Goal: Task Accomplishment & Management: Use online tool/utility

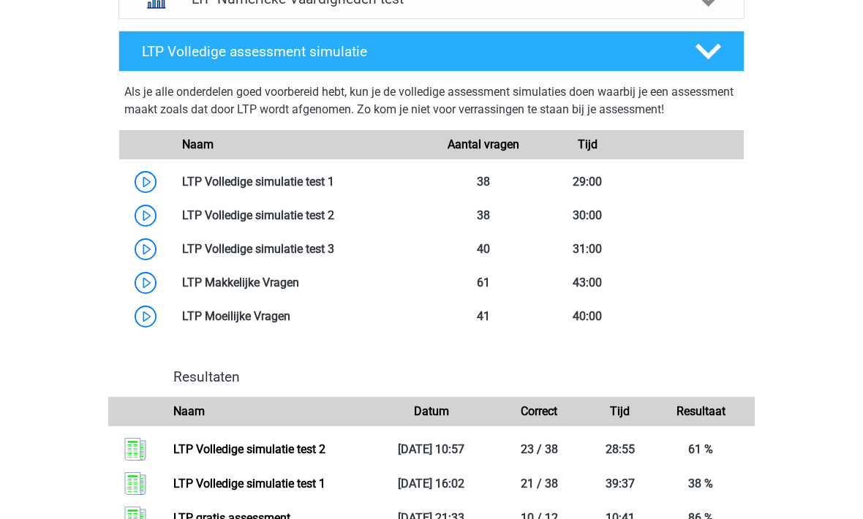
scroll to position [803, 0]
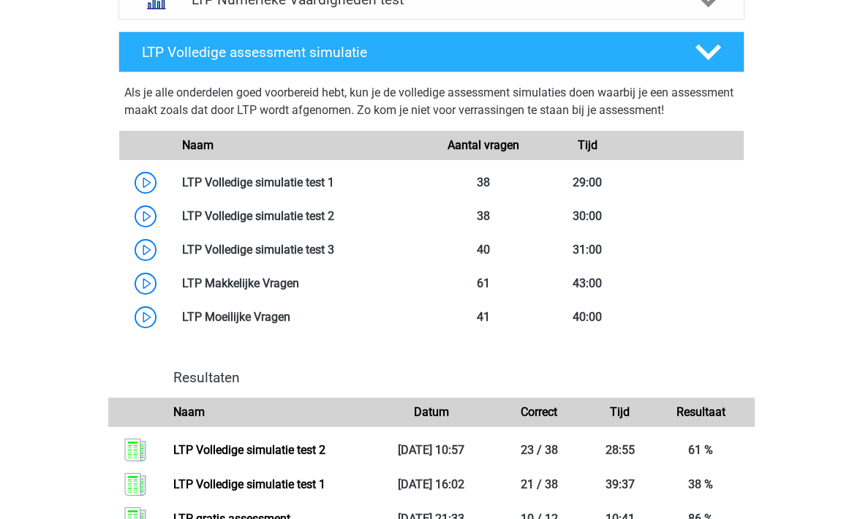
click at [334, 244] on link at bounding box center [334, 250] width 0 height 14
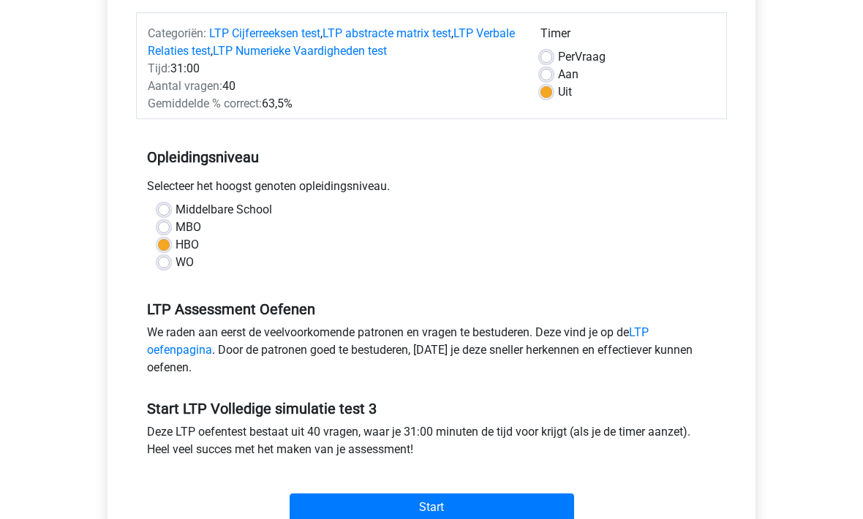
scroll to position [208, 0]
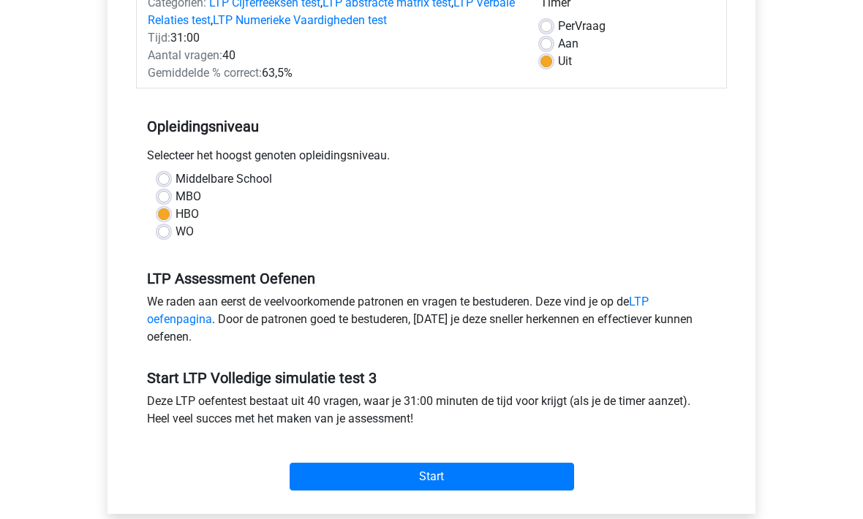
click at [362, 485] on input "Start" at bounding box center [432, 477] width 285 height 28
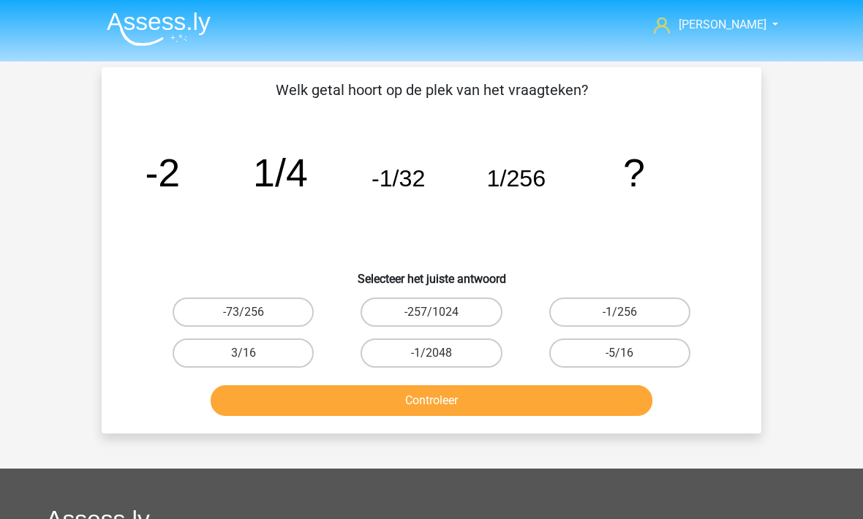
click at [397, 356] on label "-1/2048" at bounding box center [431, 353] width 141 height 29
click at [432, 356] on input "-1/2048" at bounding box center [437, 358] width 10 height 10
radio input "true"
click at [418, 413] on button "Controleer" at bounding box center [432, 400] width 443 height 31
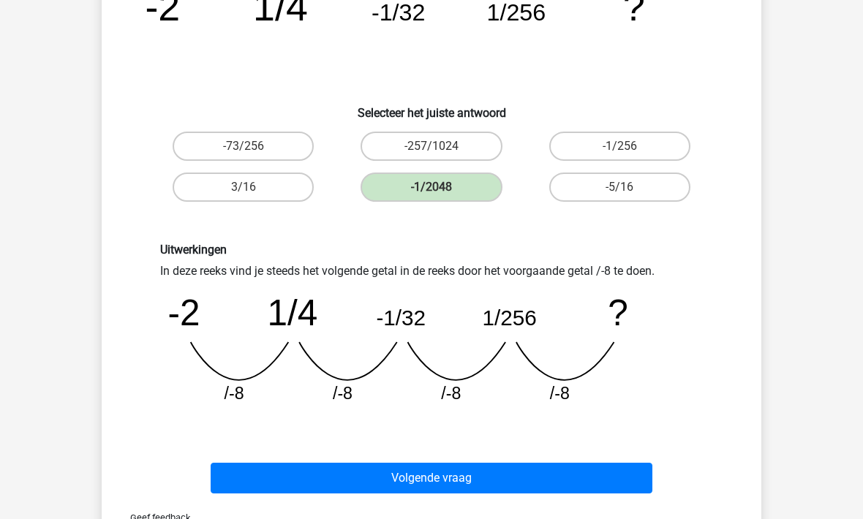
click at [357, 474] on button "Volgende vraag" at bounding box center [432, 478] width 443 height 31
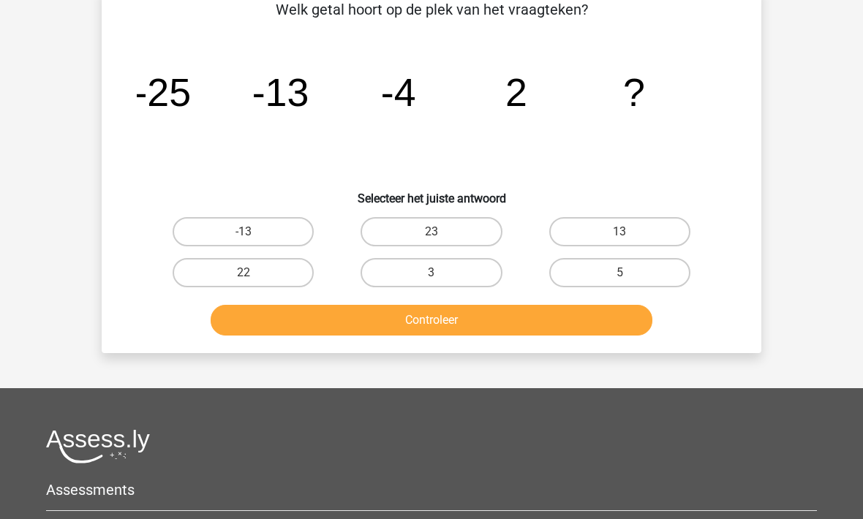
scroll to position [67, 0]
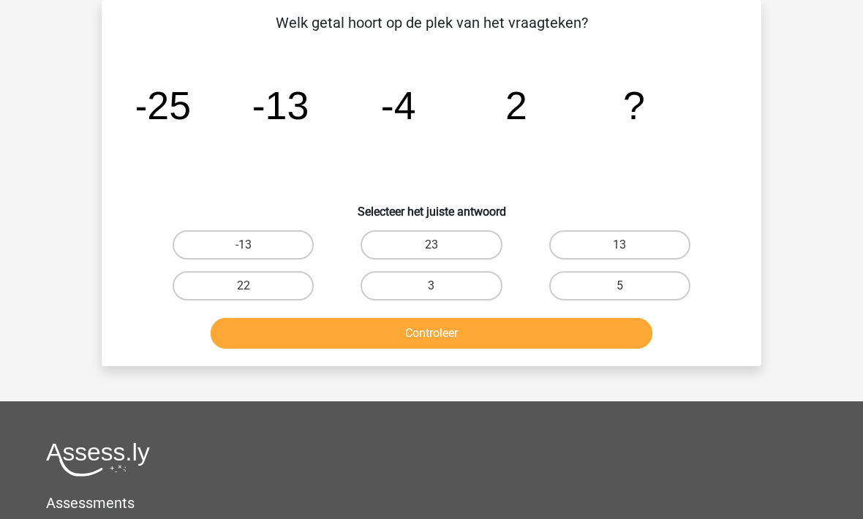
click at [391, 283] on label "3" at bounding box center [431, 285] width 141 height 29
click at [432, 286] on input "3" at bounding box center [437, 291] width 10 height 10
radio input "true"
click at [586, 279] on label "5" at bounding box center [619, 285] width 141 height 29
click at [620, 286] on input "5" at bounding box center [625, 291] width 10 height 10
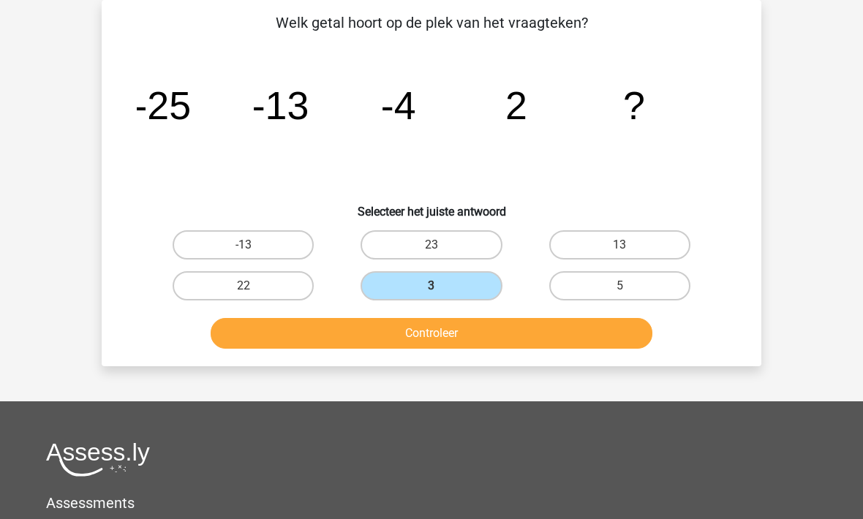
radio input "true"
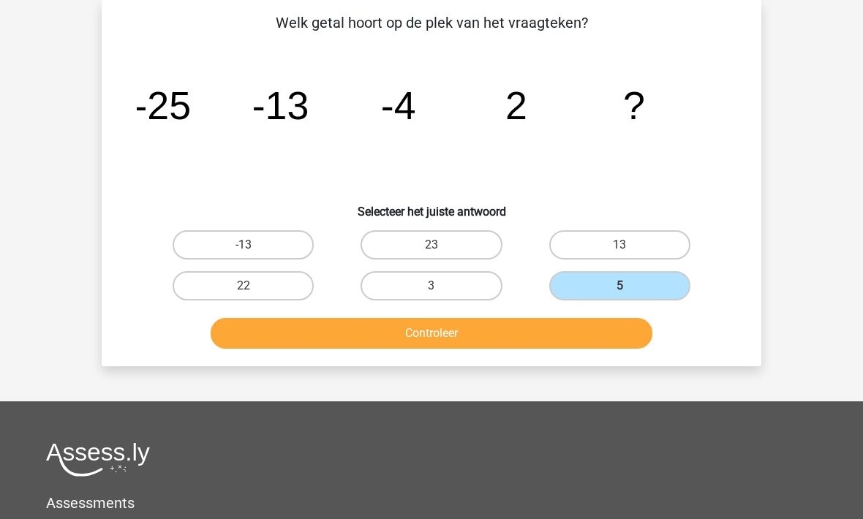
click at [410, 328] on button "Controleer" at bounding box center [432, 333] width 443 height 31
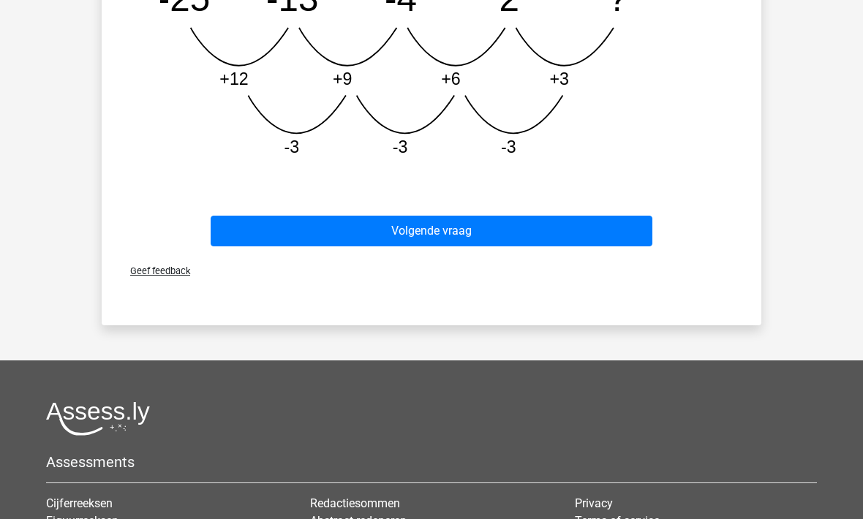
click at [334, 246] on button "Volgende vraag" at bounding box center [432, 231] width 443 height 31
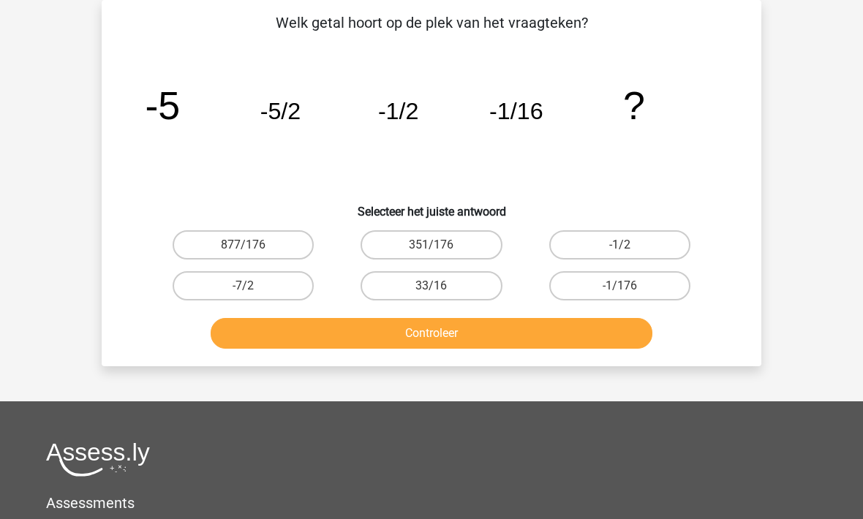
click at [565, 289] on label "-1/176" at bounding box center [619, 285] width 141 height 29
click at [620, 289] on input "-1/176" at bounding box center [625, 291] width 10 height 10
radio input "true"
click at [459, 336] on button "Controleer" at bounding box center [432, 333] width 443 height 31
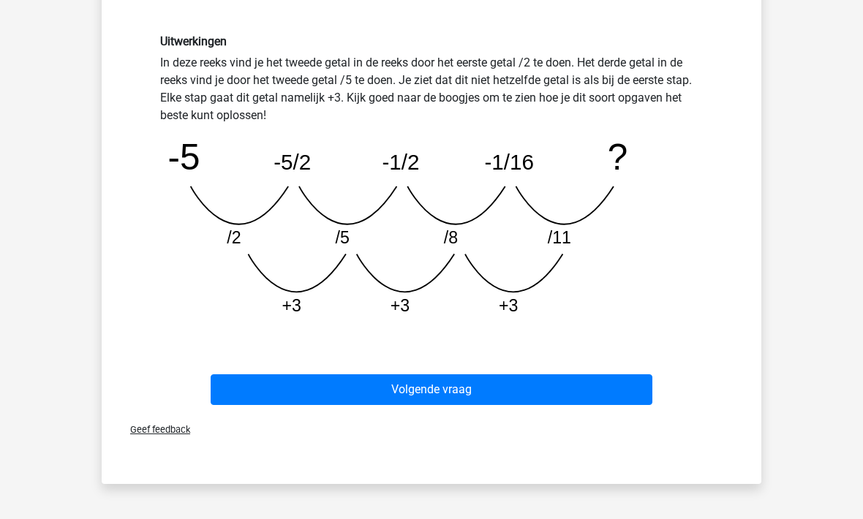
click at [345, 398] on button "Volgende vraag" at bounding box center [432, 390] width 443 height 31
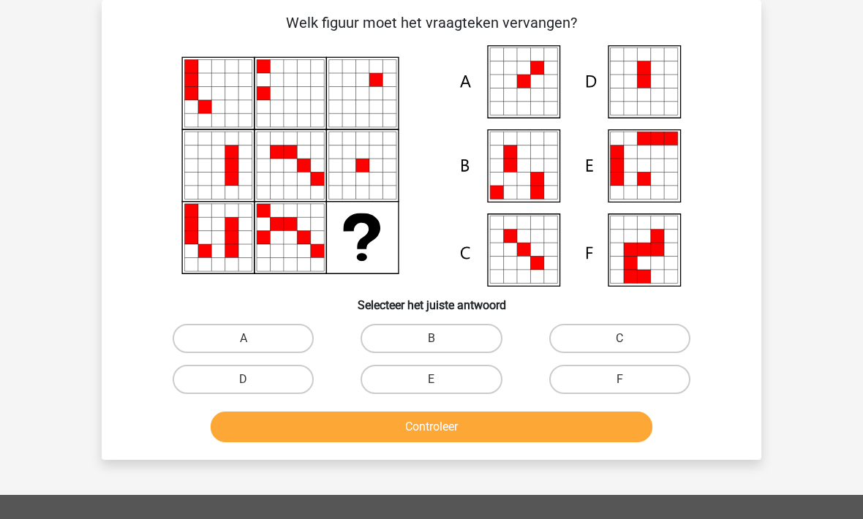
click at [224, 344] on label "A" at bounding box center [243, 338] width 141 height 29
click at [244, 344] on input "A" at bounding box center [249, 344] width 10 height 10
radio input "true"
click at [309, 426] on button "Controleer" at bounding box center [432, 427] width 443 height 31
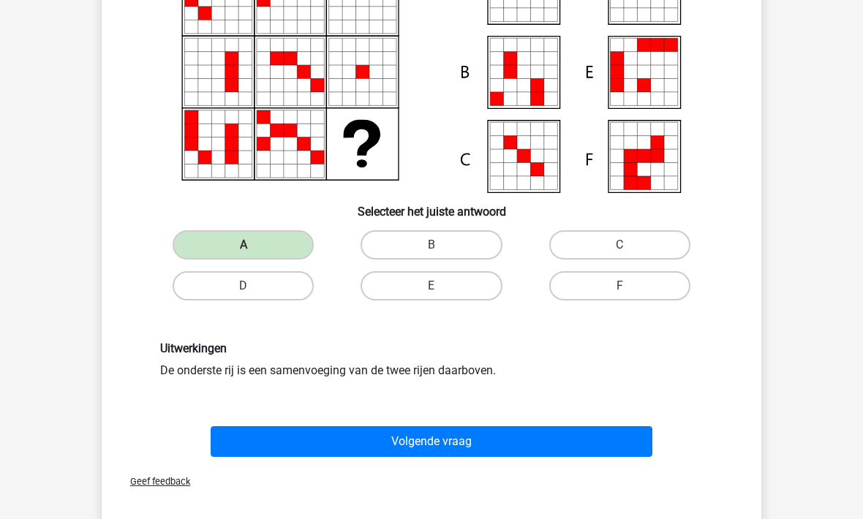
click at [336, 434] on button "Volgende vraag" at bounding box center [432, 442] width 443 height 31
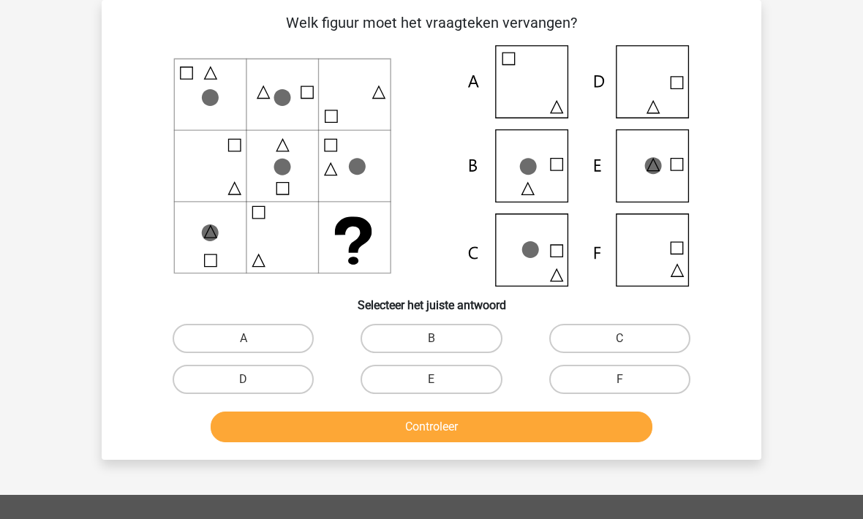
scroll to position [83, 0]
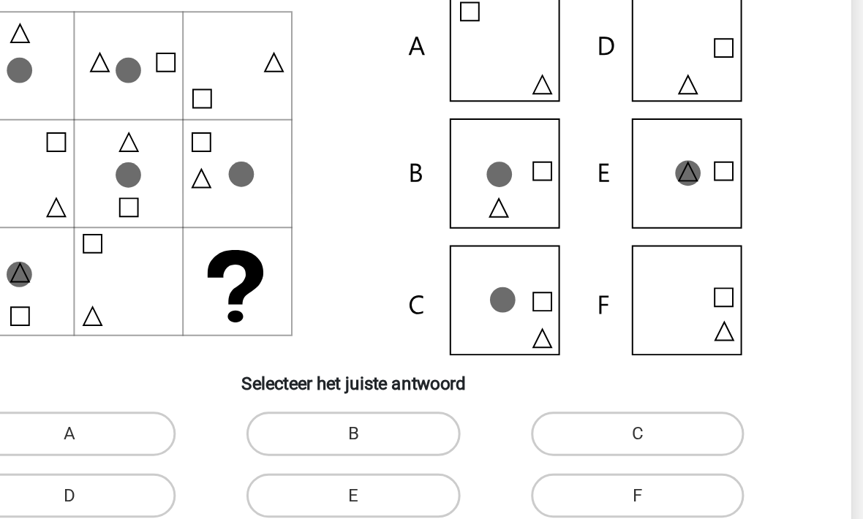
click at [549, 308] on label "C" at bounding box center [619, 322] width 141 height 29
click at [620, 323] on input "C" at bounding box center [625, 328] width 10 height 10
radio input "true"
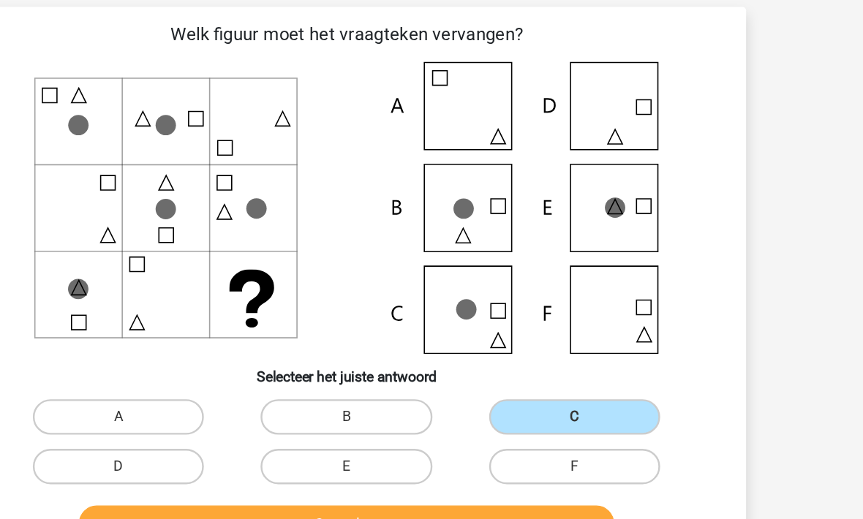
scroll to position [0, 0]
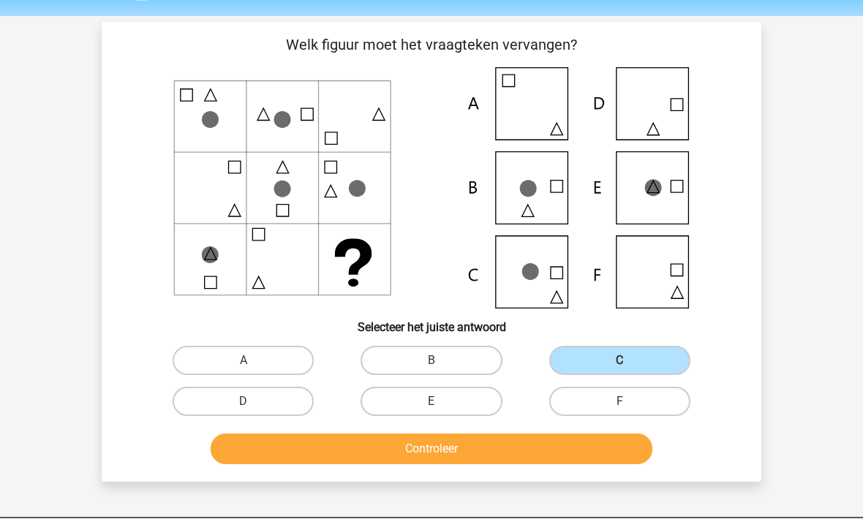
click at [390, 453] on button "Controleer" at bounding box center [432, 449] width 443 height 31
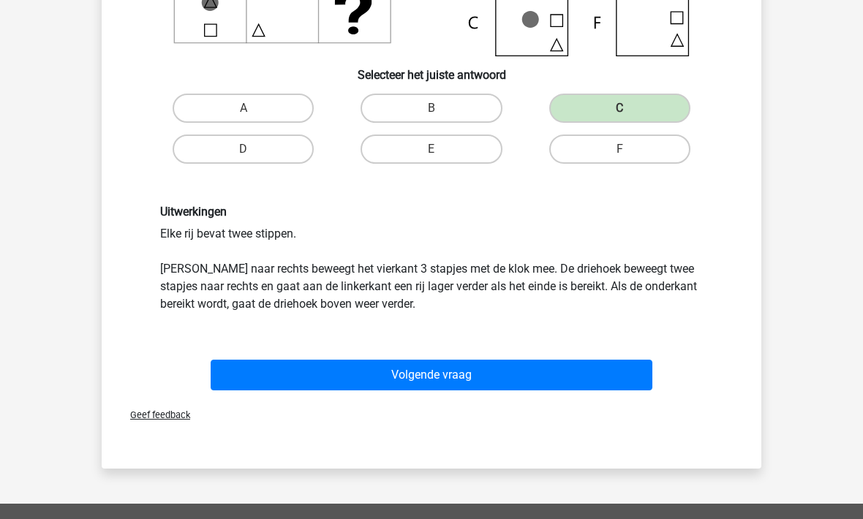
click at [291, 375] on button "Volgende vraag" at bounding box center [432, 376] width 443 height 31
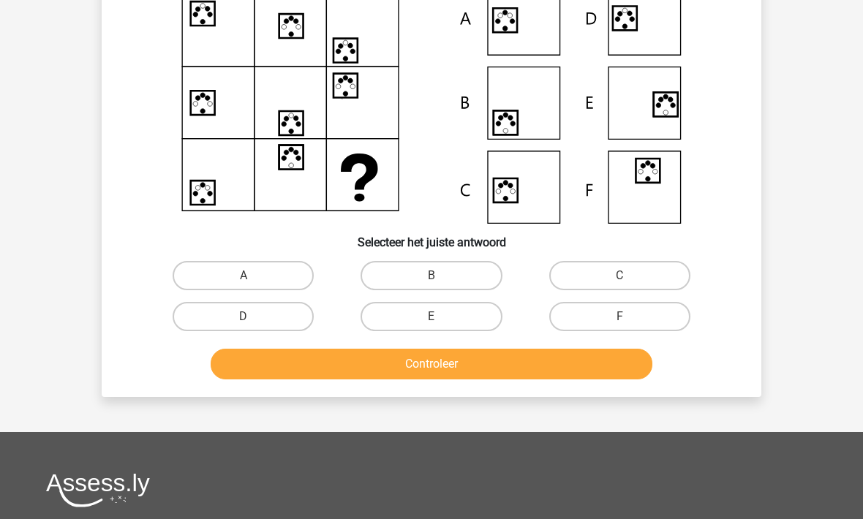
scroll to position [67, 0]
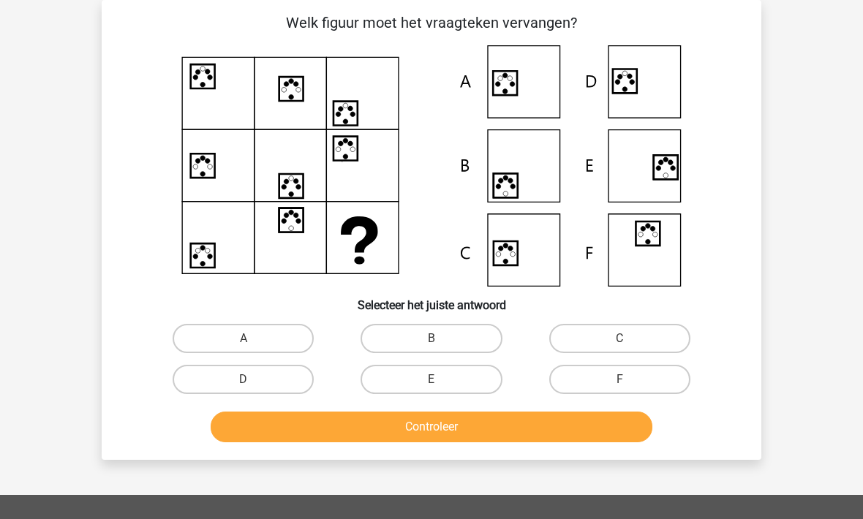
click at [582, 342] on label "C" at bounding box center [619, 338] width 141 height 29
click at [620, 342] on input "C" at bounding box center [625, 344] width 10 height 10
radio input "true"
click at [392, 430] on button "Controleer" at bounding box center [432, 427] width 443 height 31
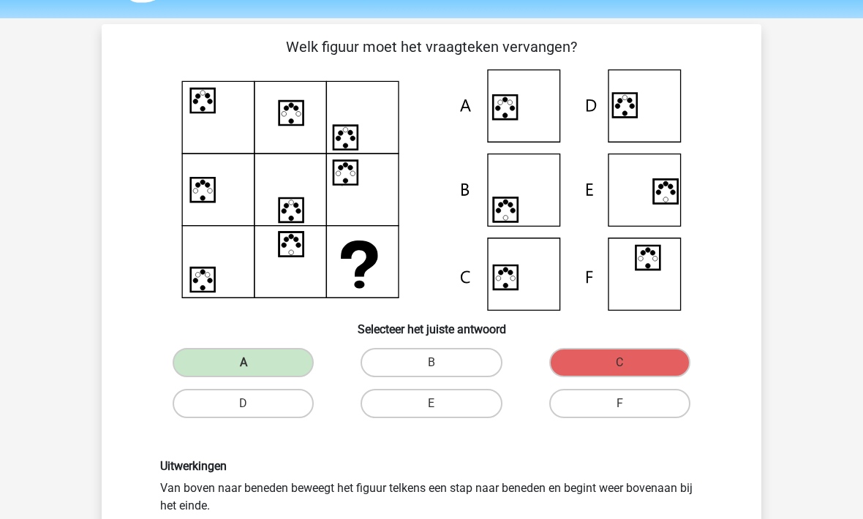
scroll to position [42, 0]
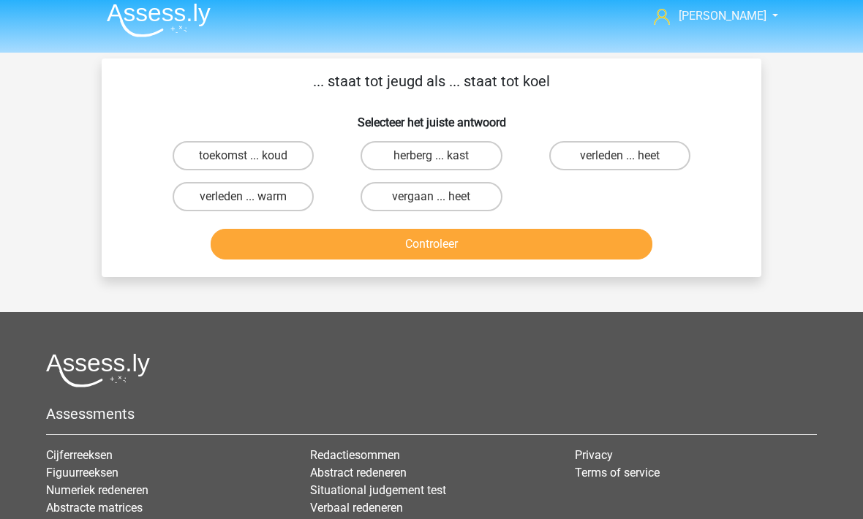
scroll to position [0, 0]
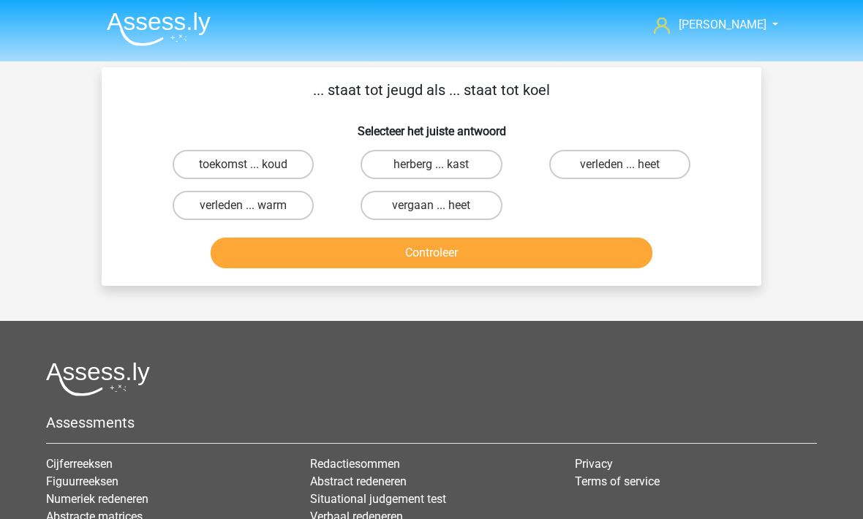
click at [408, 163] on label "herberg ... kast" at bounding box center [431, 164] width 141 height 29
click at [432, 165] on input "herberg ... kast" at bounding box center [437, 170] width 10 height 10
radio input "true"
click at [372, 256] on button "Controleer" at bounding box center [432, 253] width 443 height 31
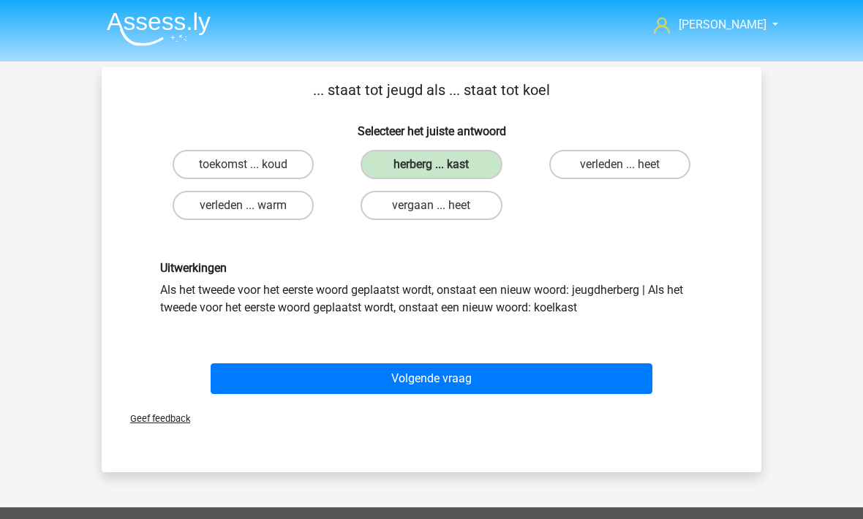
click at [336, 379] on button "Volgende vraag" at bounding box center [432, 379] width 443 height 31
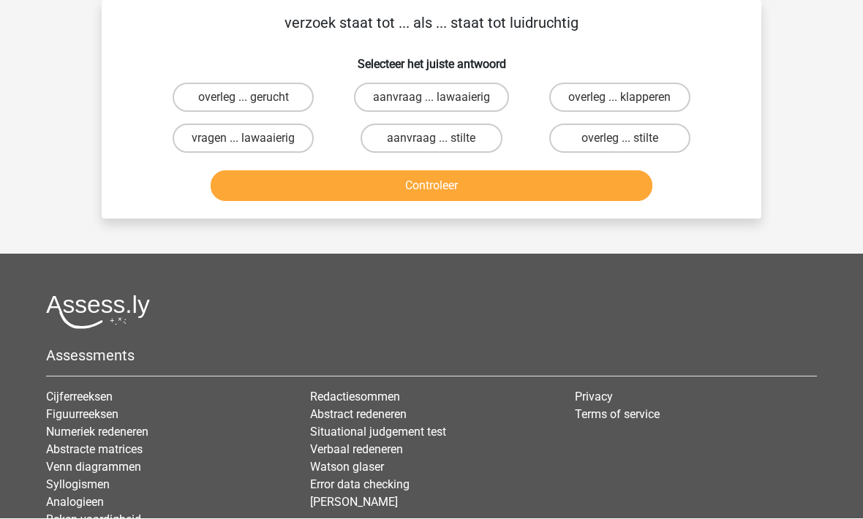
scroll to position [67, 0]
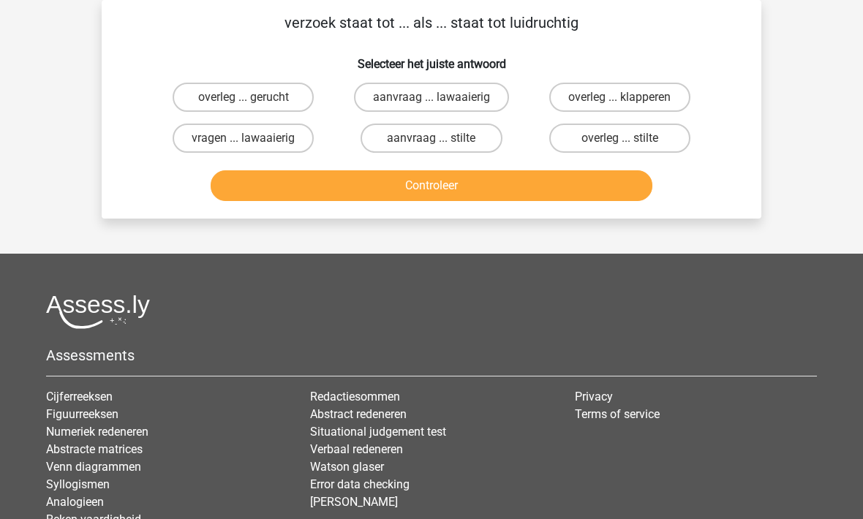
click at [381, 102] on label "aanvraag ... lawaaierig" at bounding box center [431, 97] width 155 height 29
click at [432, 102] on input "aanvraag ... lawaaierig" at bounding box center [437, 103] width 10 height 10
radio input "true"
click at [405, 199] on button "Controleer" at bounding box center [432, 185] width 443 height 31
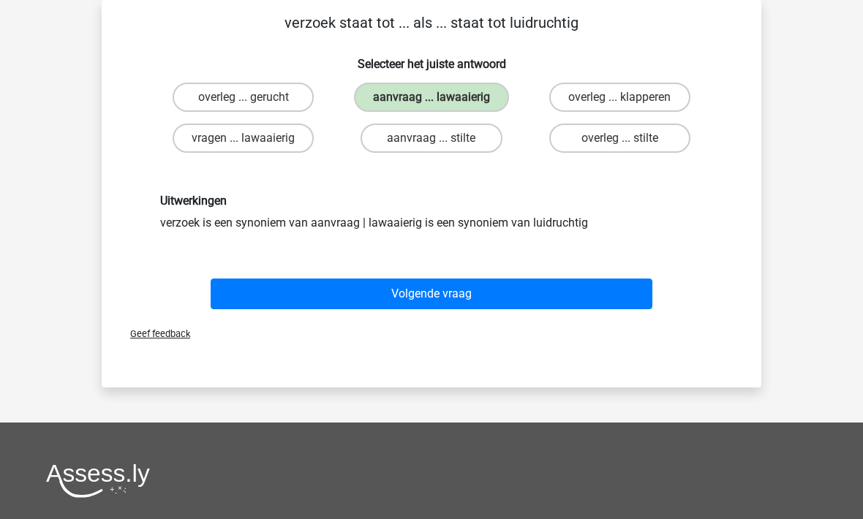
click at [412, 324] on div "Geef feedback" at bounding box center [432, 333] width 648 height 37
click at [381, 308] on button "Volgende vraag" at bounding box center [432, 294] width 443 height 31
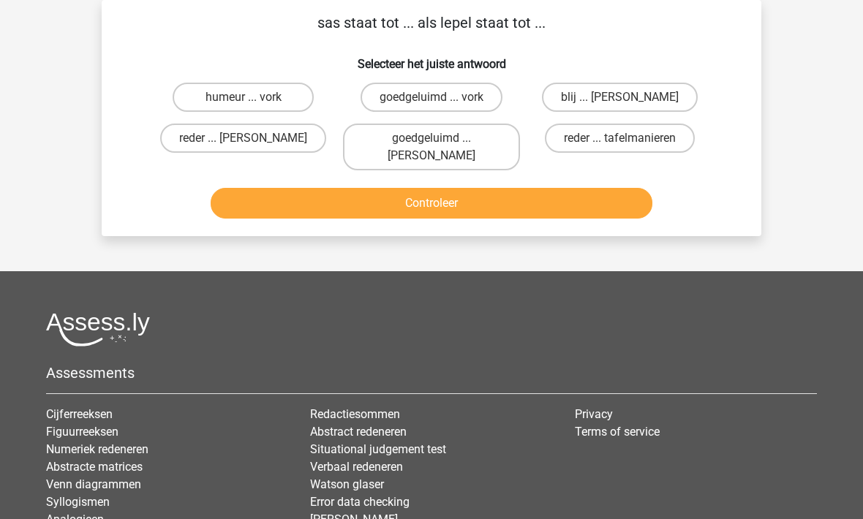
click at [191, 141] on label "reder ... anna" at bounding box center [243, 138] width 166 height 29
click at [244, 141] on input "reder ... anna" at bounding box center [249, 143] width 10 height 10
radio input "true"
click at [353, 188] on button "Controleer" at bounding box center [432, 203] width 443 height 31
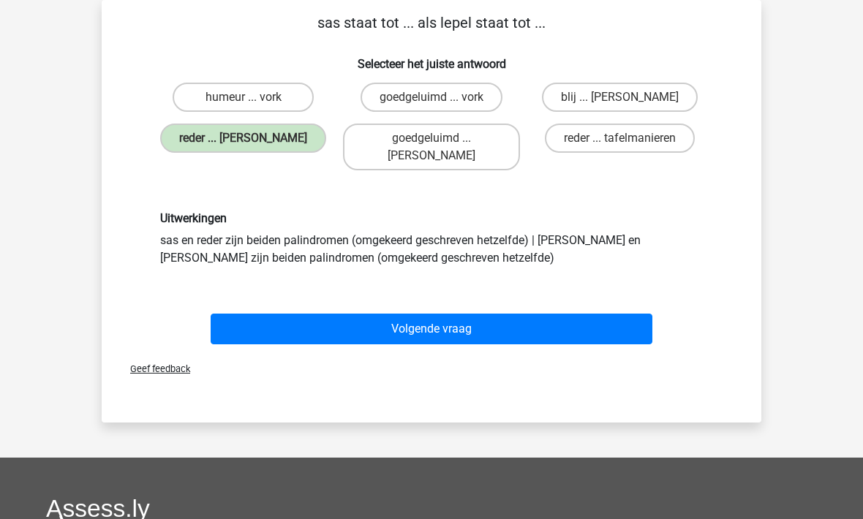
click at [385, 314] on button "Volgende vraag" at bounding box center [432, 329] width 443 height 31
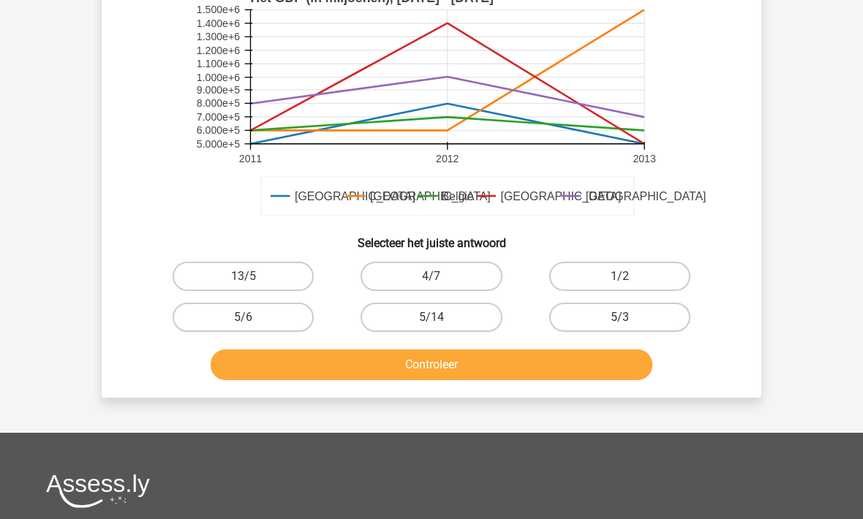
scroll to position [406, 0]
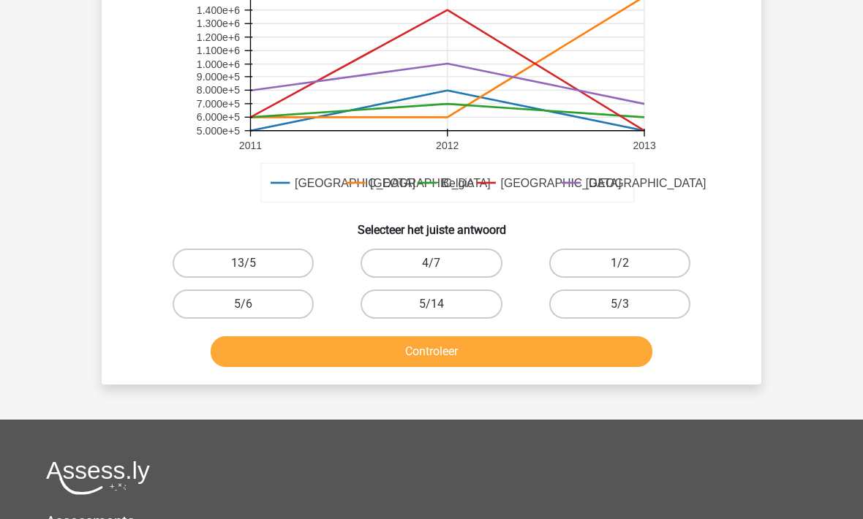
click at [575, 257] on label "1/2" at bounding box center [619, 263] width 141 height 29
click at [620, 263] on input "1/2" at bounding box center [625, 268] width 10 height 10
radio input "true"
click at [550, 353] on button "Controleer" at bounding box center [432, 351] width 443 height 31
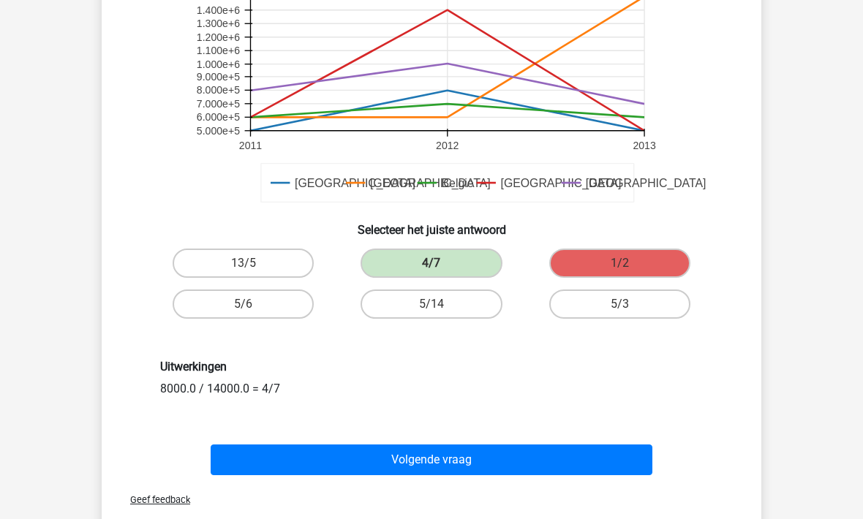
click at [546, 461] on button "Volgende vraag" at bounding box center [432, 460] width 443 height 31
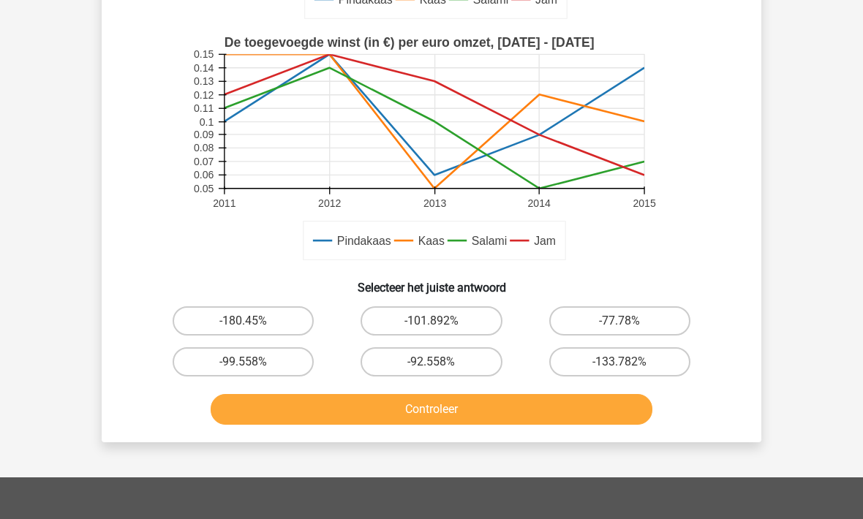
scroll to position [350, 0]
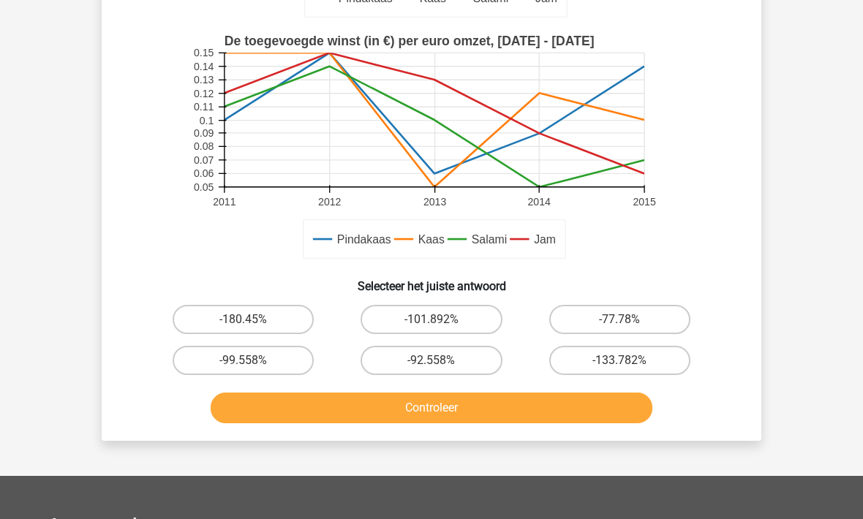
click at [560, 317] on label "-77.78%" at bounding box center [619, 319] width 141 height 29
click at [620, 320] on input "-77.78%" at bounding box center [625, 325] width 10 height 10
radio input "true"
click at [519, 419] on button "Controleer" at bounding box center [432, 408] width 443 height 31
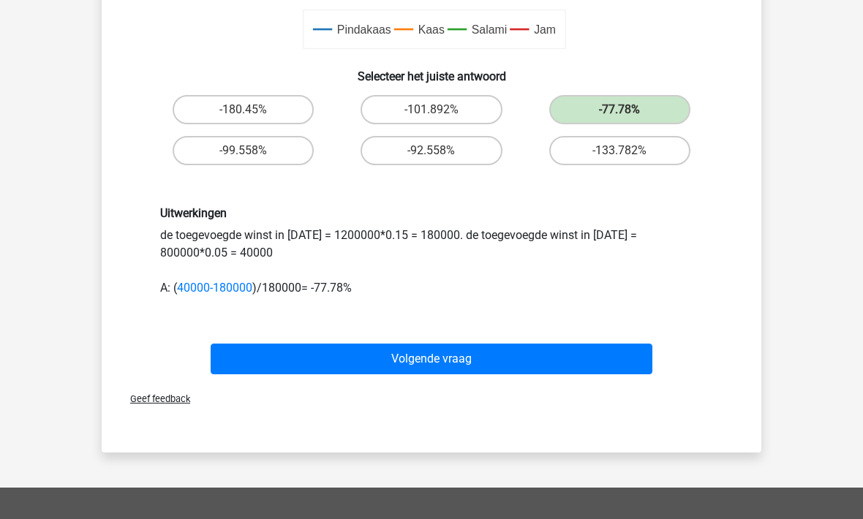
click at [494, 354] on button "Volgende vraag" at bounding box center [432, 360] width 443 height 31
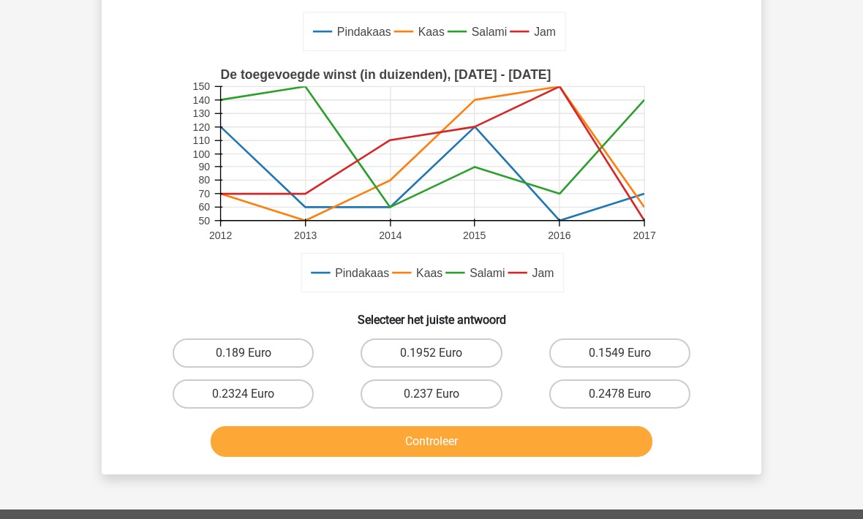
scroll to position [355, 0]
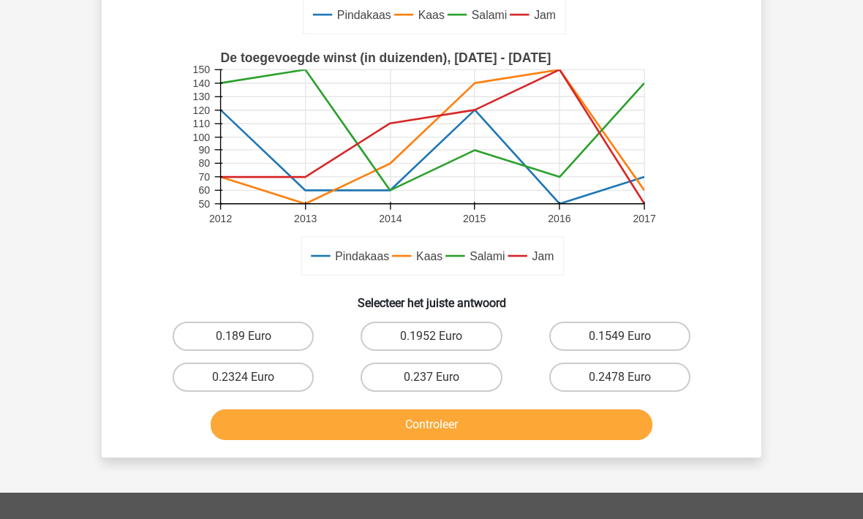
click at [557, 331] on label "0.1549 Euro" at bounding box center [619, 336] width 141 height 29
click at [620, 336] on input "0.1549 Euro" at bounding box center [625, 341] width 10 height 10
radio input "true"
click at [529, 437] on button "Controleer" at bounding box center [432, 425] width 443 height 31
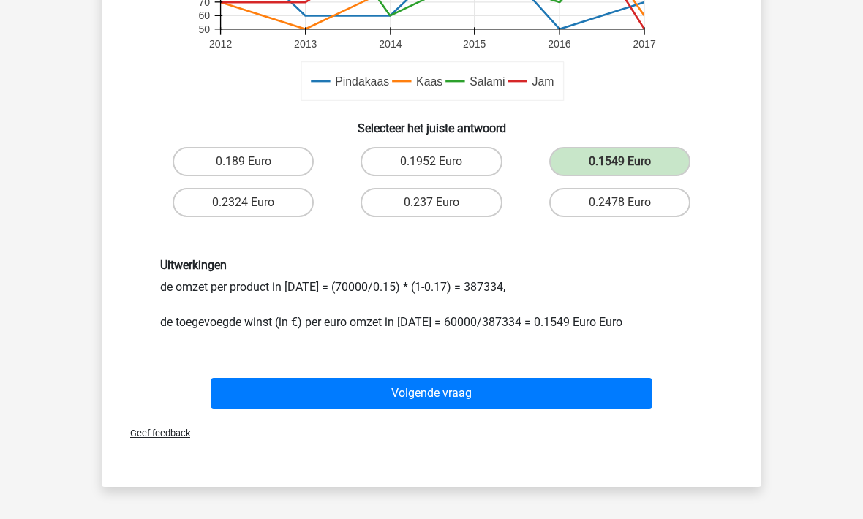
click at [520, 397] on button "Volgende vraag" at bounding box center [432, 393] width 443 height 31
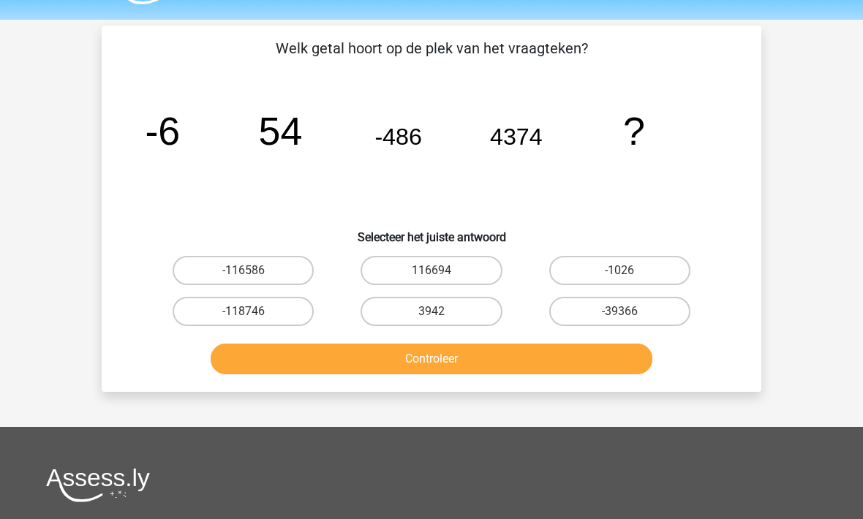
scroll to position [41, 0]
click at [595, 303] on label "-39366" at bounding box center [619, 312] width 141 height 29
click at [620, 312] on input "-39366" at bounding box center [625, 317] width 10 height 10
radio input "true"
click at [451, 353] on button "Controleer" at bounding box center [432, 359] width 443 height 31
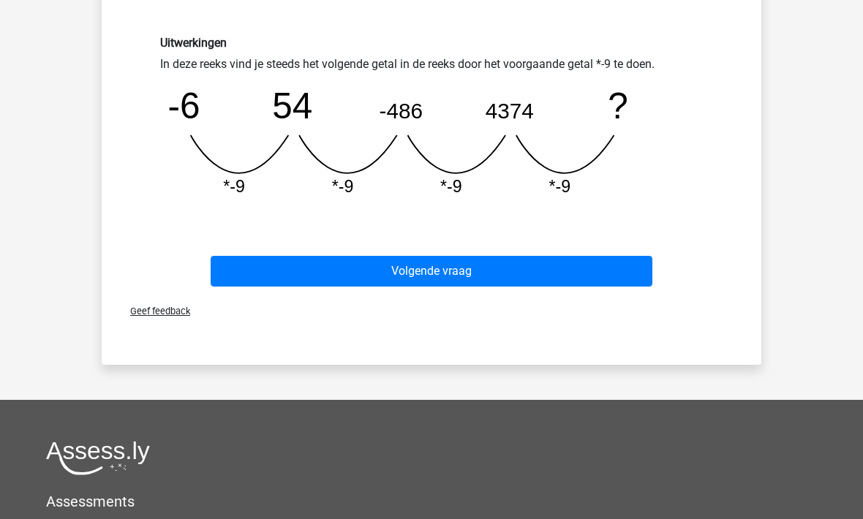
click at [283, 266] on button "Volgende vraag" at bounding box center [432, 271] width 443 height 31
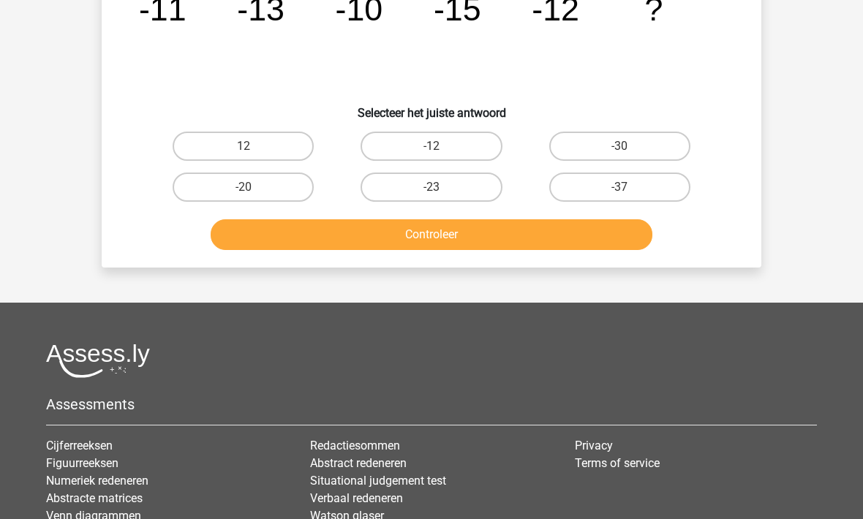
scroll to position [67, 0]
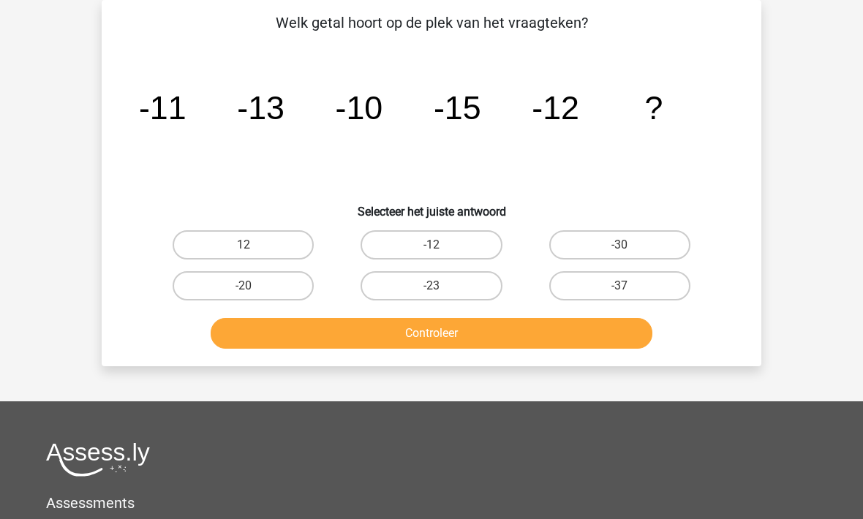
click at [225, 290] on label "-20" at bounding box center [243, 285] width 141 height 29
click at [244, 290] on input "-20" at bounding box center [249, 291] width 10 height 10
radio input "true"
click at [292, 330] on button "Controleer" at bounding box center [432, 333] width 443 height 31
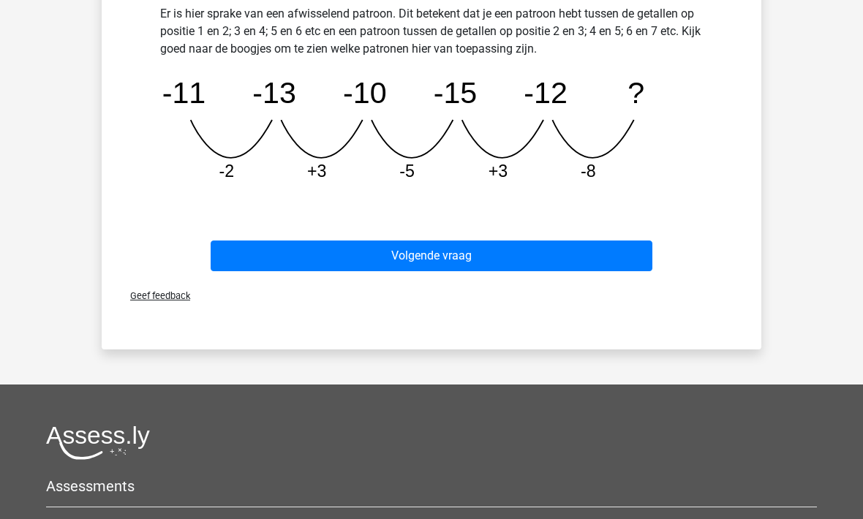
click at [307, 258] on button "Volgende vraag" at bounding box center [432, 256] width 443 height 31
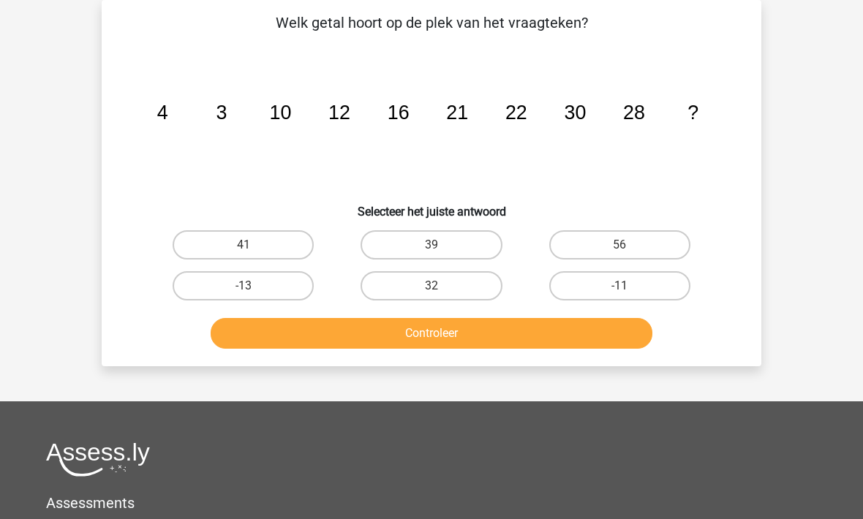
click at [408, 248] on label "39" at bounding box center [431, 244] width 141 height 29
click at [432, 248] on input "39" at bounding box center [437, 250] width 10 height 10
radio input "true"
click at [394, 320] on button "Controleer" at bounding box center [432, 333] width 443 height 31
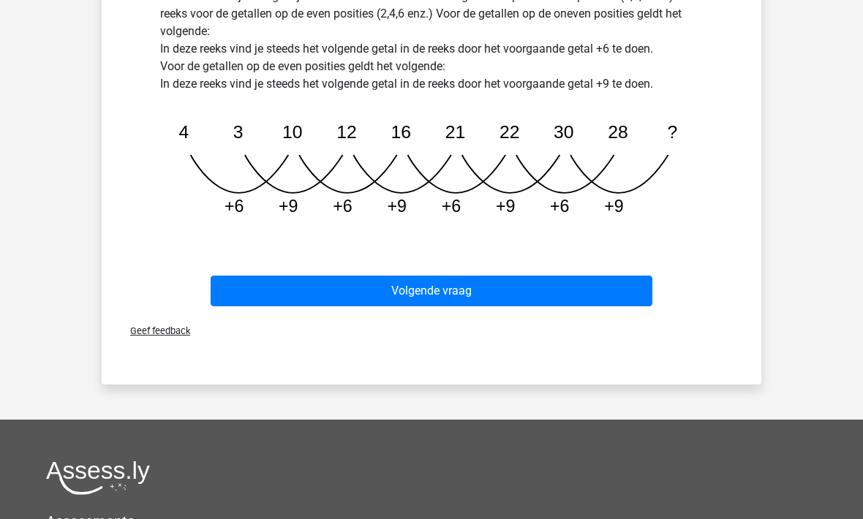
click at [264, 290] on button "Volgende vraag" at bounding box center [432, 291] width 443 height 31
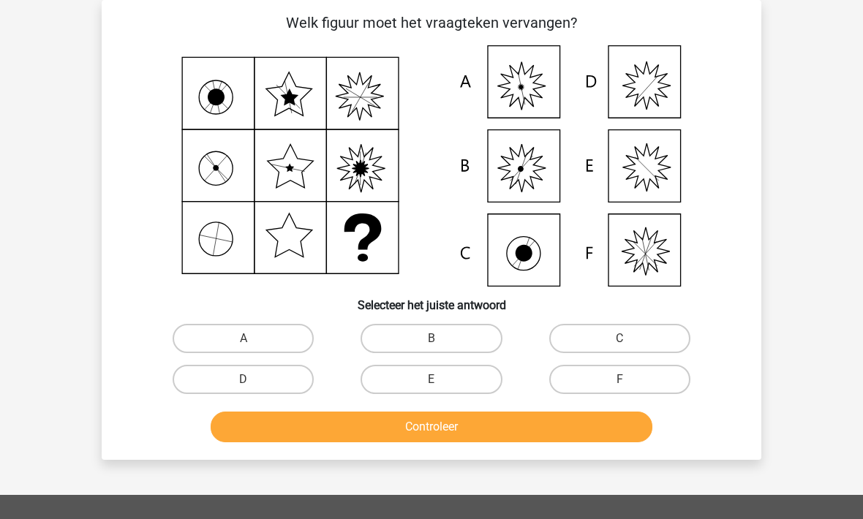
click at [228, 339] on label "A" at bounding box center [243, 338] width 141 height 29
click at [244, 339] on input "A" at bounding box center [249, 344] width 10 height 10
radio input "true"
click at [291, 415] on button "Controleer" at bounding box center [432, 427] width 443 height 31
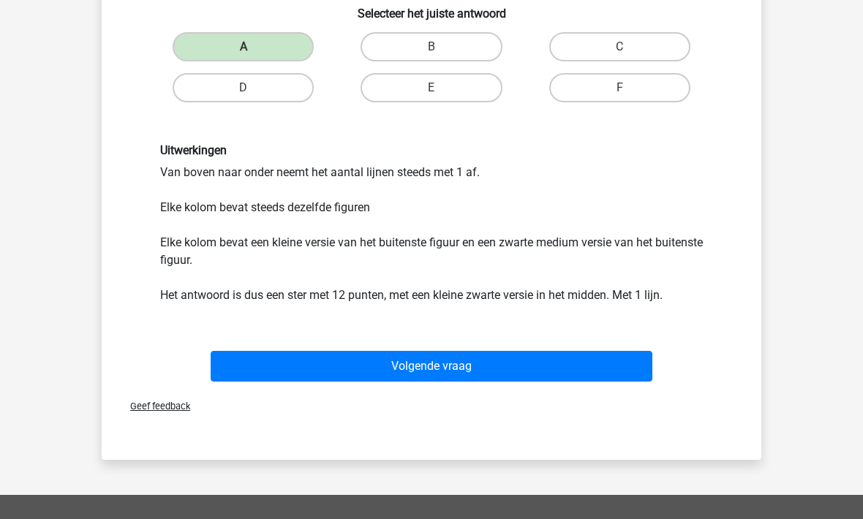
click at [297, 366] on button "Volgende vraag" at bounding box center [432, 366] width 443 height 31
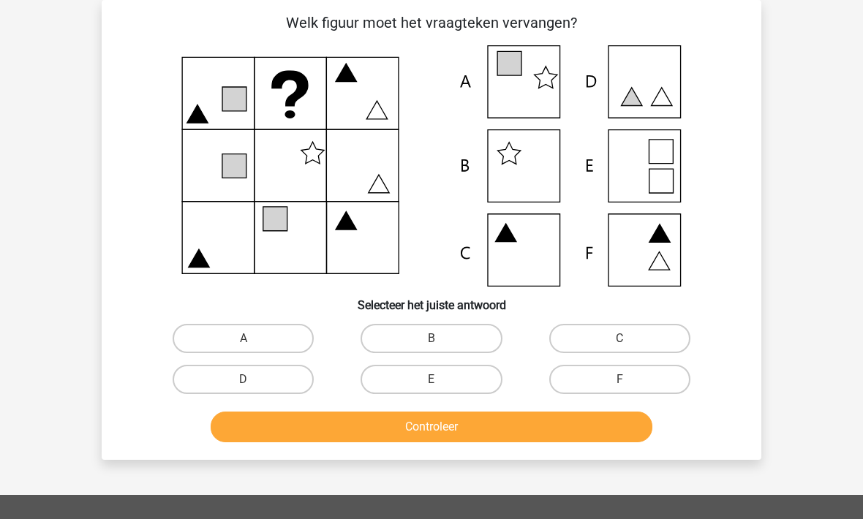
click at [221, 336] on label "A" at bounding box center [243, 338] width 141 height 29
click at [244, 339] on input "A" at bounding box center [249, 344] width 10 height 10
radio input "true"
click at [264, 426] on button "Controleer" at bounding box center [432, 427] width 443 height 31
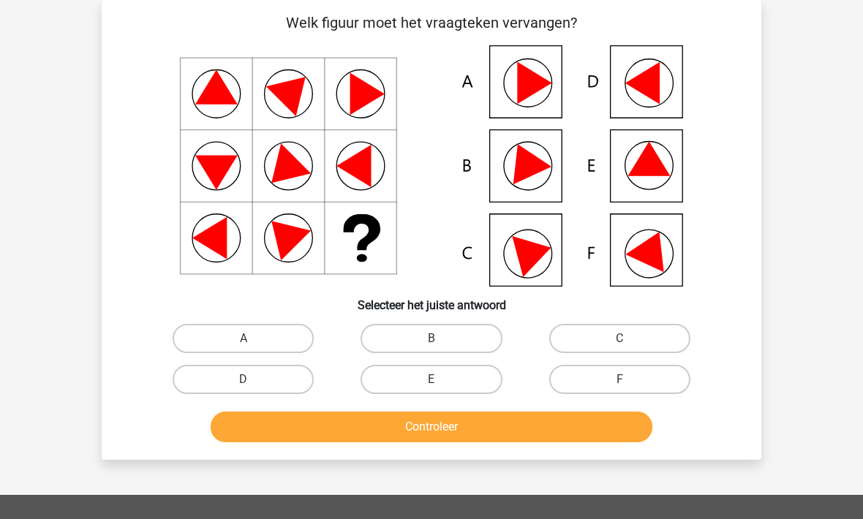
click at [607, 377] on label "F" at bounding box center [619, 379] width 141 height 29
click at [620, 380] on input "F" at bounding box center [625, 385] width 10 height 10
radio input "true"
click at [430, 432] on button "Controleer" at bounding box center [432, 427] width 443 height 31
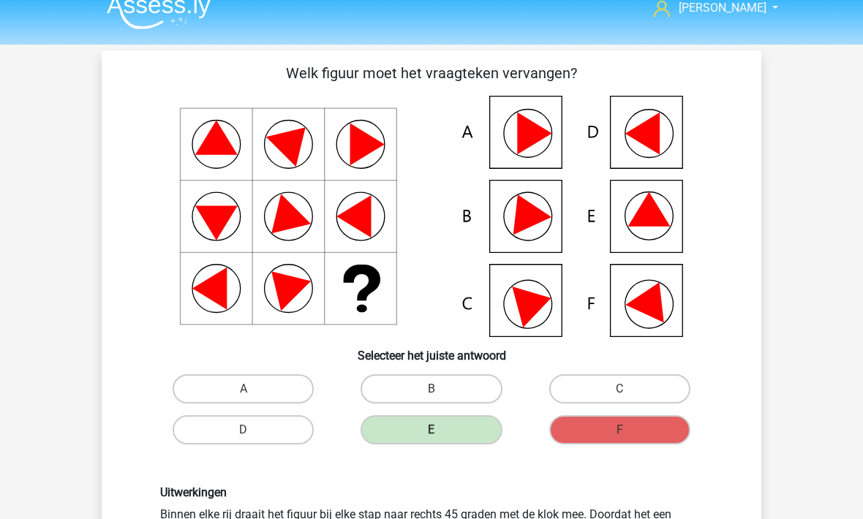
scroll to position [16, 0]
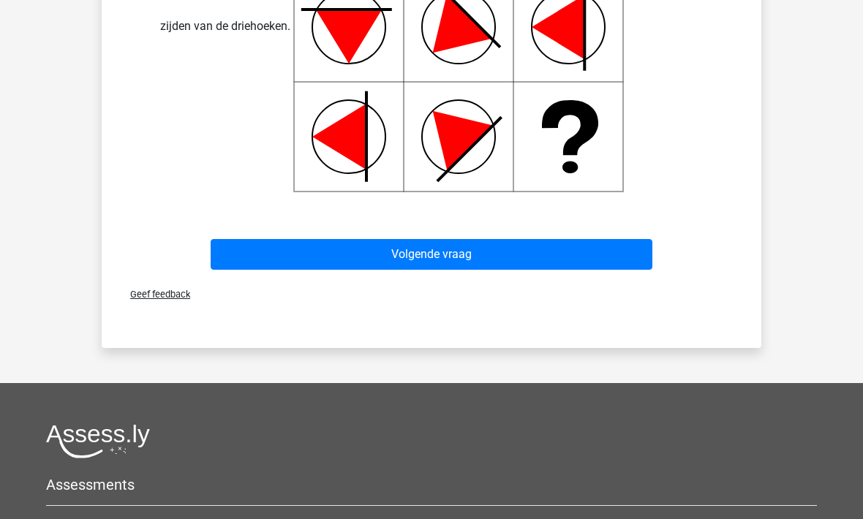
click at [326, 253] on button "Volgende vraag" at bounding box center [432, 254] width 443 height 31
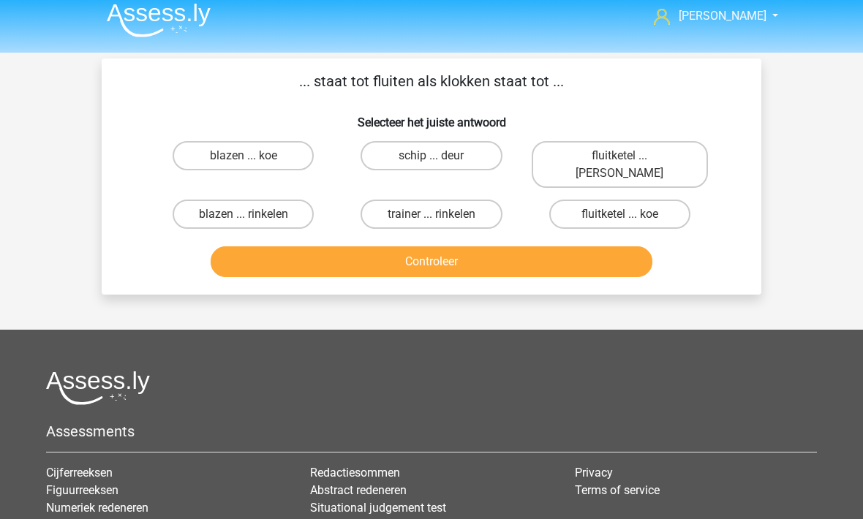
scroll to position [0, 0]
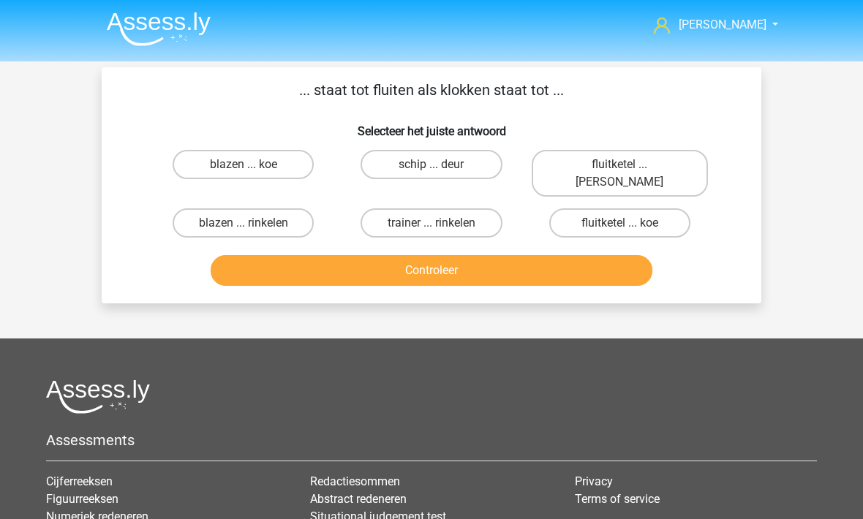
click at [578, 169] on label "fluitketel ... luiden" at bounding box center [620, 173] width 176 height 47
click at [620, 169] on input "fluitketel ... luiden" at bounding box center [625, 170] width 10 height 10
radio input "true"
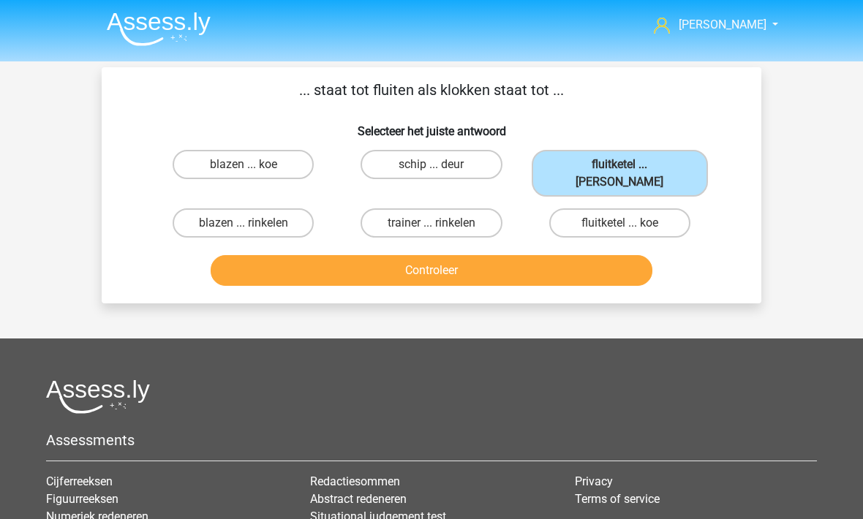
click at [511, 255] on button "Controleer" at bounding box center [432, 270] width 443 height 31
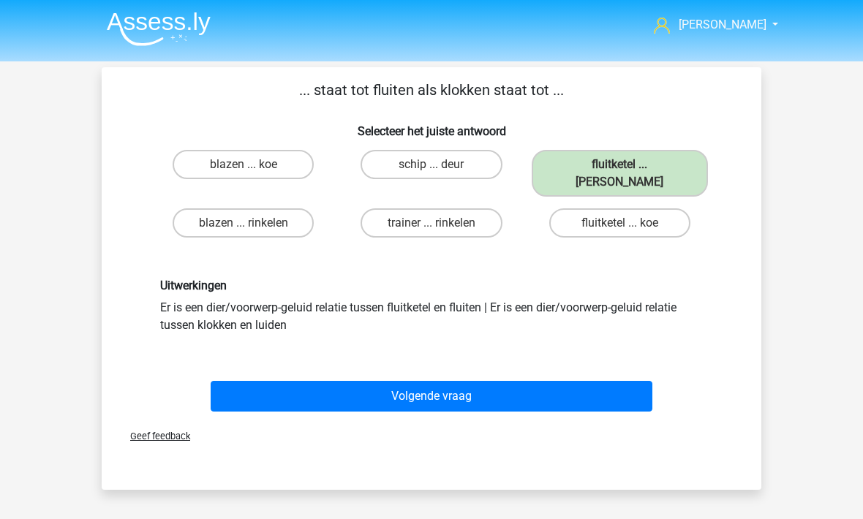
click at [425, 381] on button "Volgende vraag" at bounding box center [432, 396] width 443 height 31
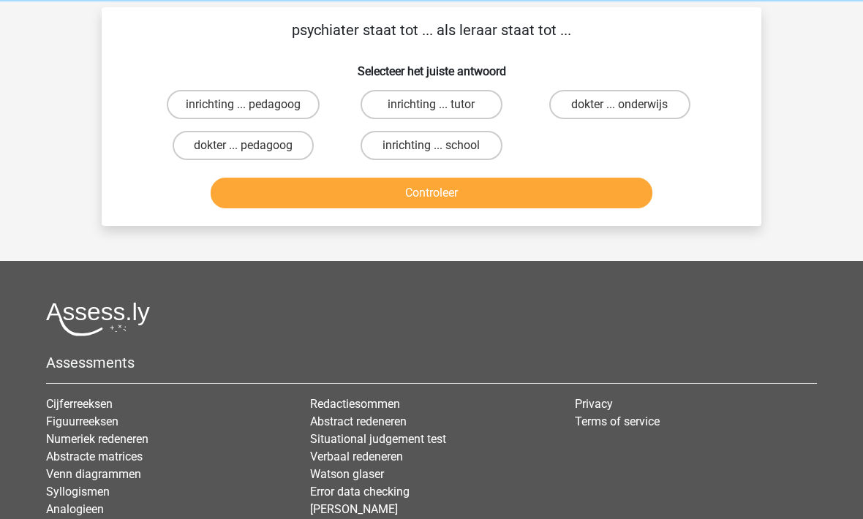
scroll to position [67, 0]
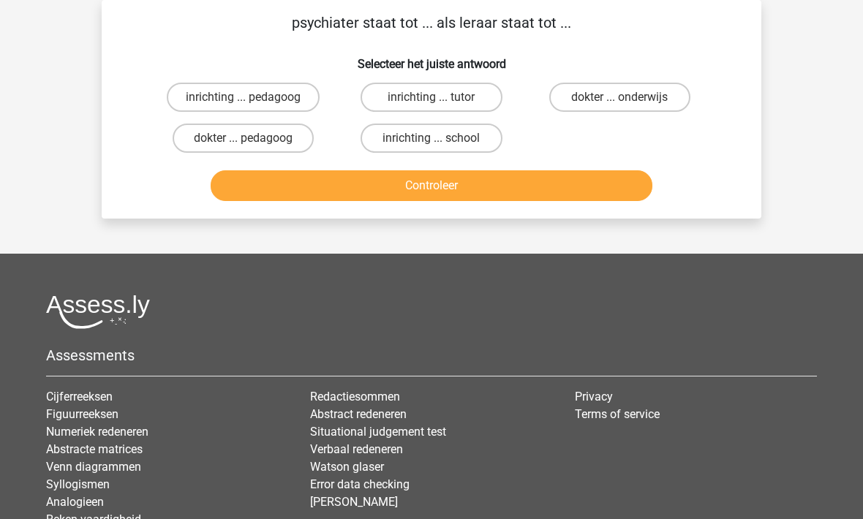
click at [199, 152] on label "dokter ... pedagoog" at bounding box center [243, 138] width 141 height 29
click at [244, 148] on input "dokter ... pedagoog" at bounding box center [249, 144] width 10 height 10
radio input "true"
click at [263, 188] on button "Controleer" at bounding box center [432, 185] width 443 height 31
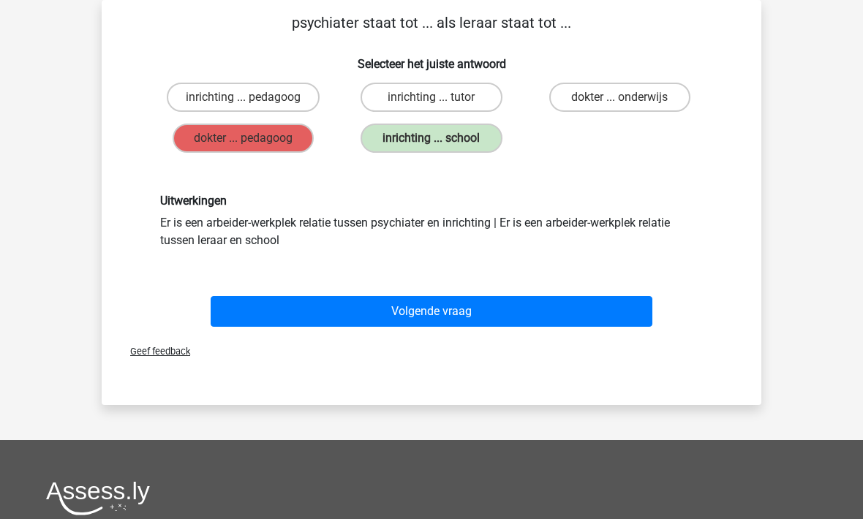
click at [313, 311] on button "Volgende vraag" at bounding box center [432, 311] width 443 height 31
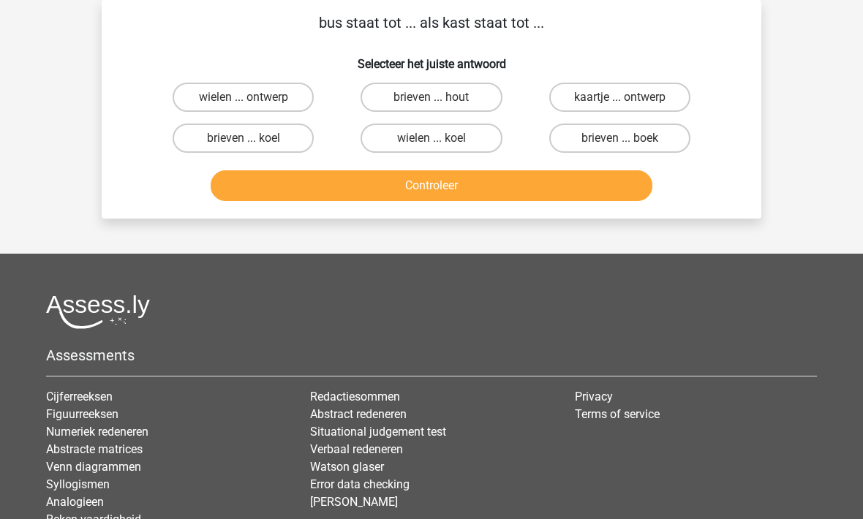
click at [585, 139] on label "brieven ... boek" at bounding box center [619, 138] width 141 height 29
click at [620, 139] on input "brieven ... boek" at bounding box center [625, 143] width 10 height 10
radio input "true"
click at [453, 195] on button "Controleer" at bounding box center [432, 185] width 443 height 31
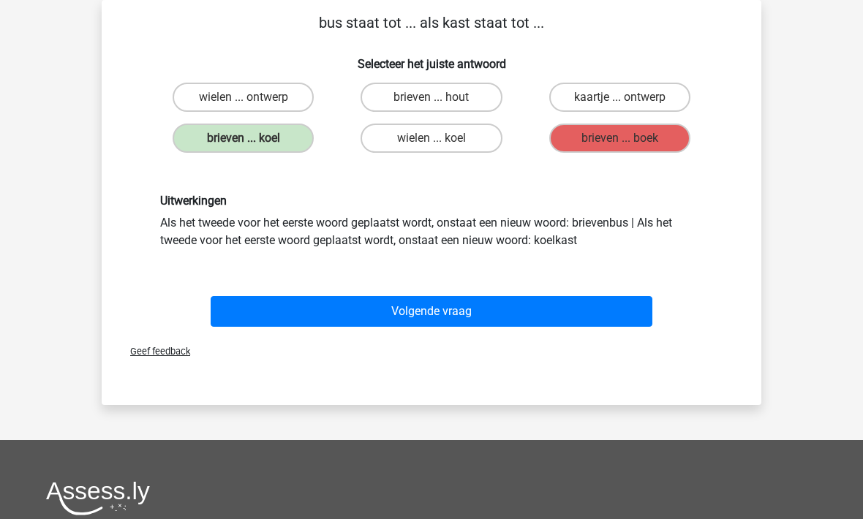
click at [340, 315] on button "Volgende vraag" at bounding box center [432, 311] width 443 height 31
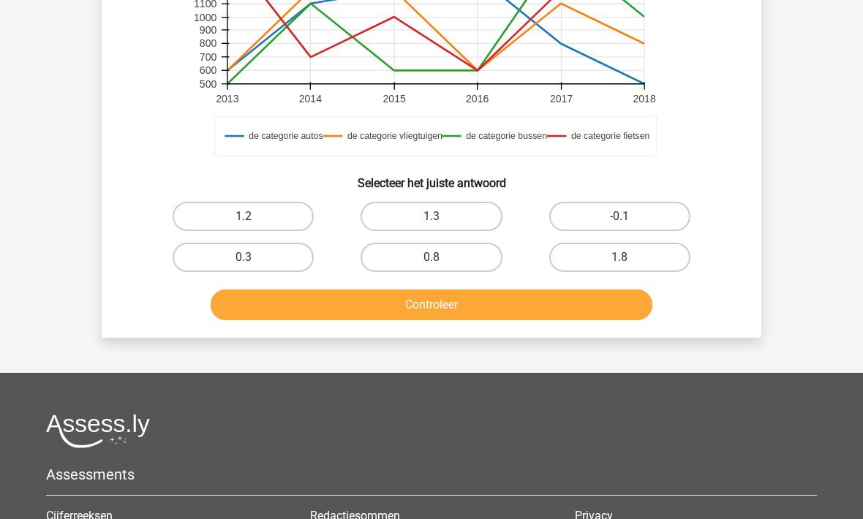
click at [662, 219] on label "-0.1" at bounding box center [619, 217] width 141 height 29
click at [629, 219] on input "-0.1" at bounding box center [625, 222] width 10 height 10
radio input "true"
click at [491, 309] on button "Controleer" at bounding box center [432, 305] width 443 height 31
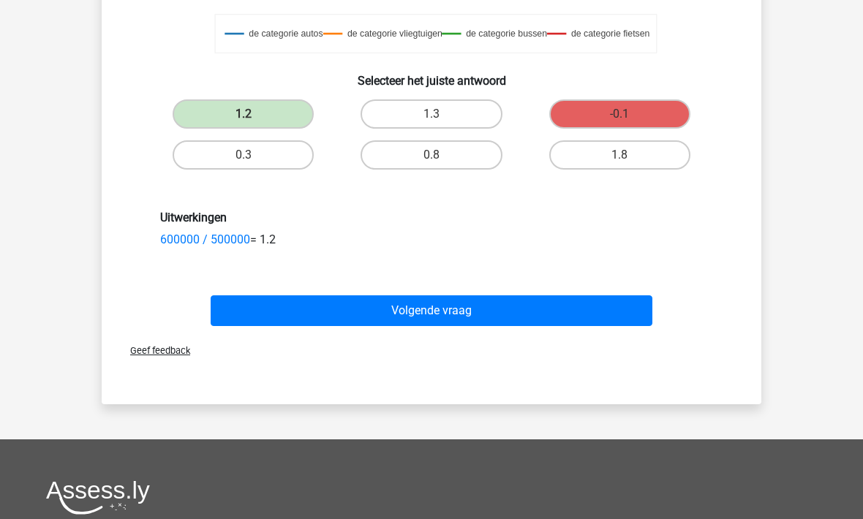
click at [420, 303] on button "Volgende vraag" at bounding box center [432, 311] width 443 height 31
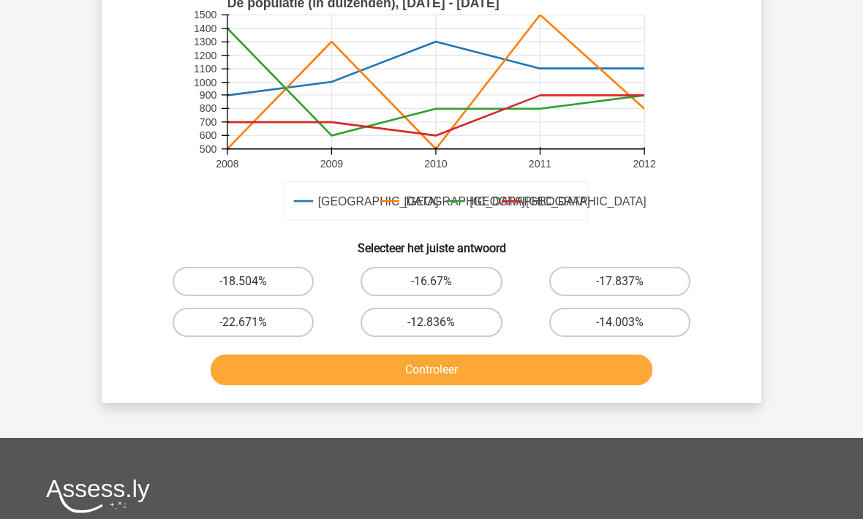
scroll to position [410, 0]
click at [650, 276] on label "-17.837%" at bounding box center [619, 281] width 141 height 29
click at [629, 282] on input "-17.837%" at bounding box center [625, 287] width 10 height 10
radio input "true"
click at [476, 375] on button "Controleer" at bounding box center [432, 370] width 443 height 31
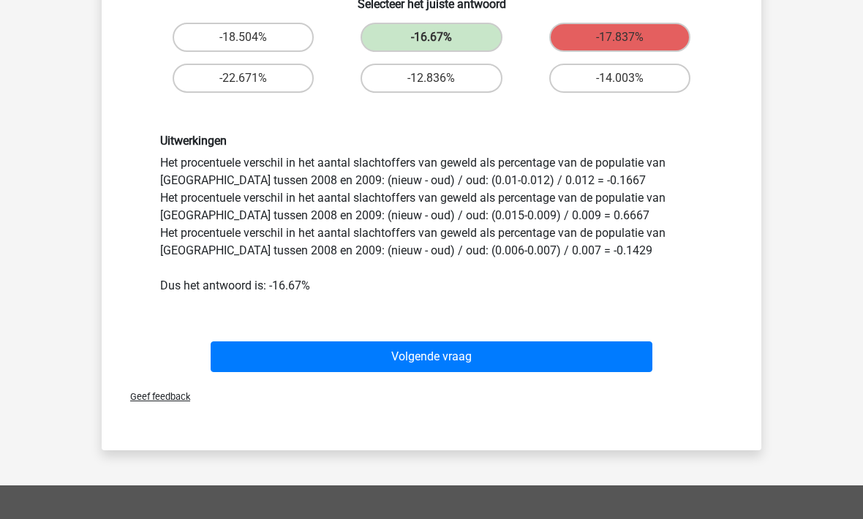
click at [492, 355] on button "Volgende vraag" at bounding box center [432, 357] width 443 height 31
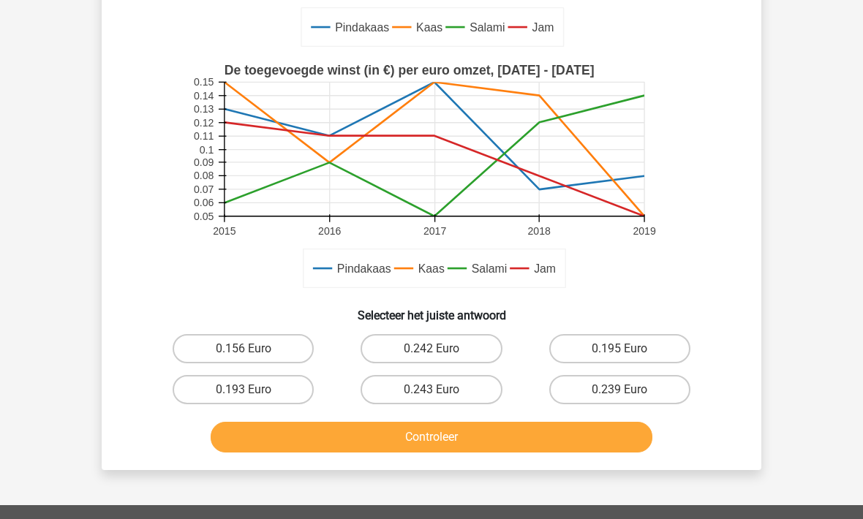
scroll to position [340, 0]
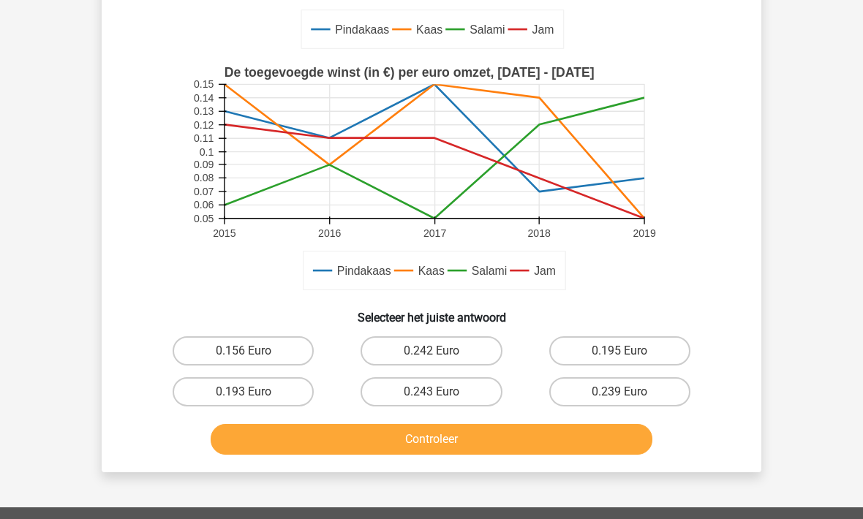
click at [659, 358] on label "0.195 Euro" at bounding box center [619, 350] width 141 height 29
click at [629, 358] on input "0.195 Euro" at bounding box center [625, 356] width 10 height 10
radio input "true"
click at [514, 445] on button "Controleer" at bounding box center [432, 439] width 443 height 31
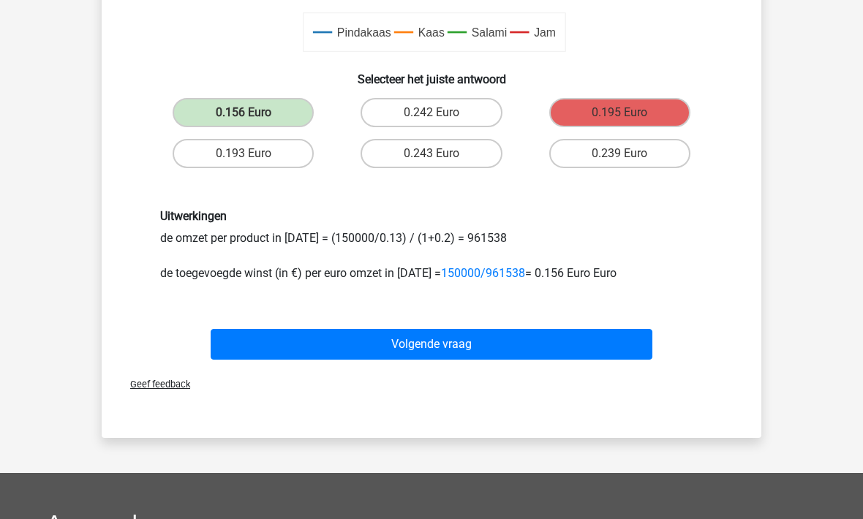
click at [535, 356] on button "Volgende vraag" at bounding box center [432, 345] width 443 height 31
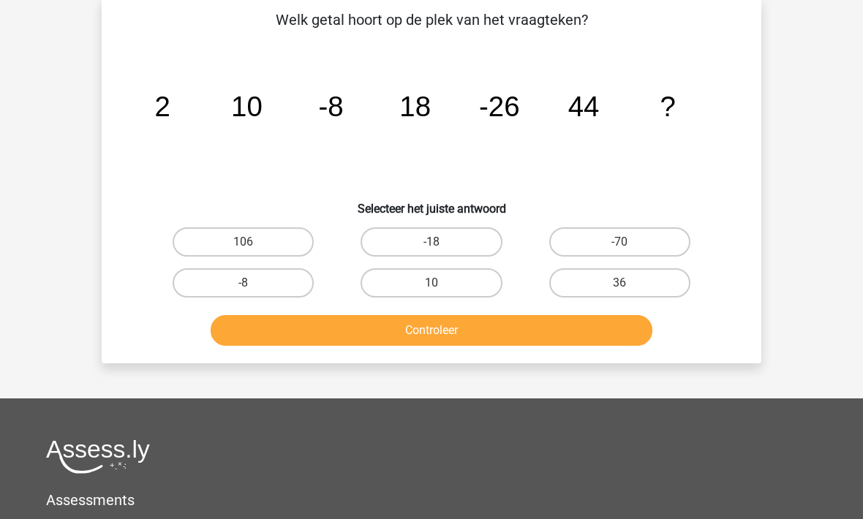
scroll to position [67, 0]
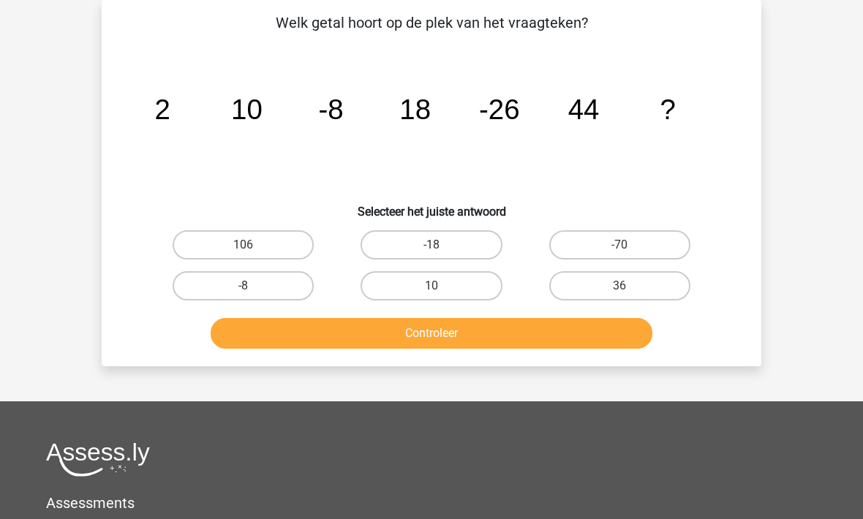
click at [584, 253] on label "-70" at bounding box center [619, 244] width 141 height 29
click at [620, 253] on input "-70" at bounding box center [625, 250] width 10 height 10
radio input "true"
click at [480, 345] on button "Controleer" at bounding box center [432, 333] width 443 height 31
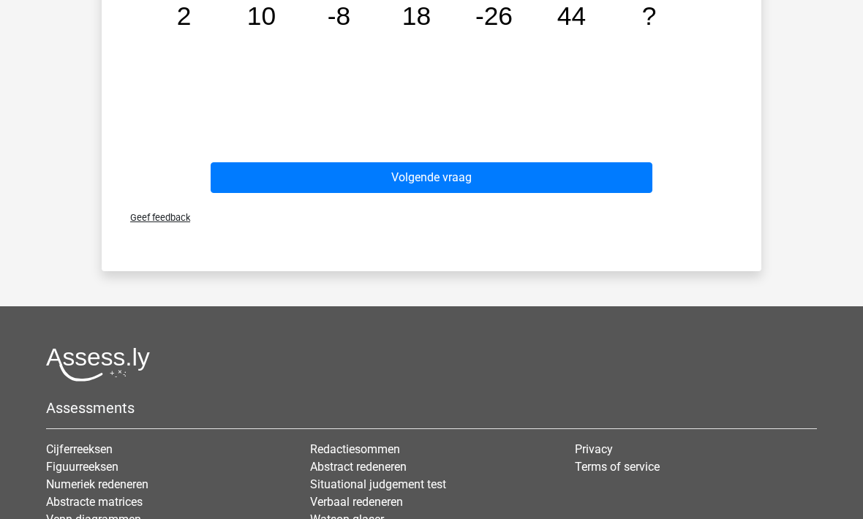
click at [391, 176] on button "Volgende vraag" at bounding box center [432, 177] width 443 height 31
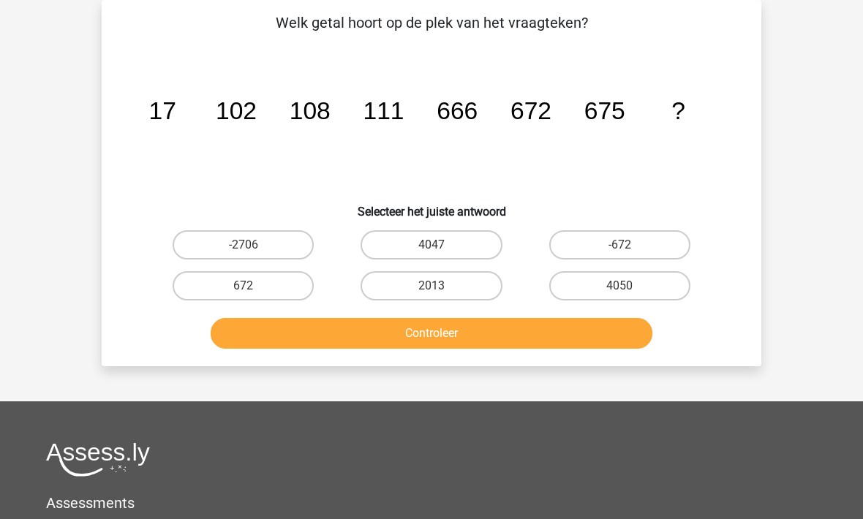
click at [571, 286] on label "4050" at bounding box center [619, 285] width 141 height 29
click at [620, 286] on input "4050" at bounding box center [625, 291] width 10 height 10
radio input "true"
click at [524, 342] on button "Controleer" at bounding box center [432, 333] width 443 height 31
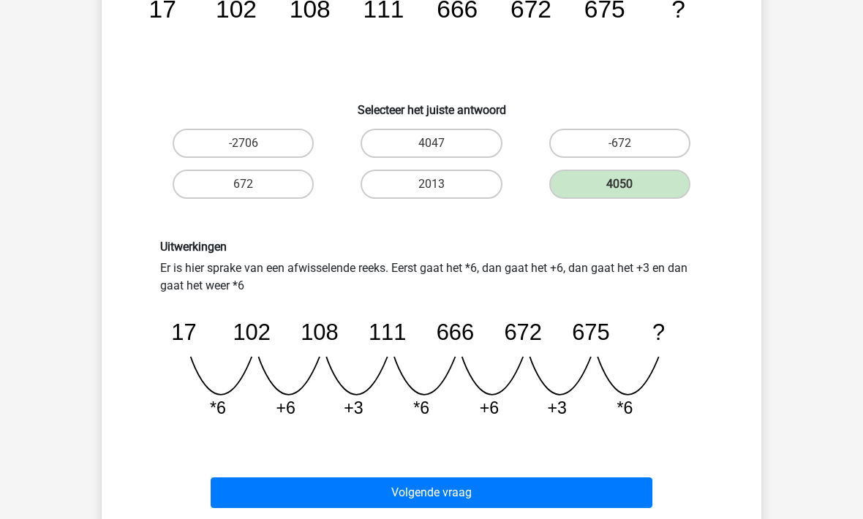
click at [385, 506] on button "Volgende vraag" at bounding box center [432, 493] width 443 height 31
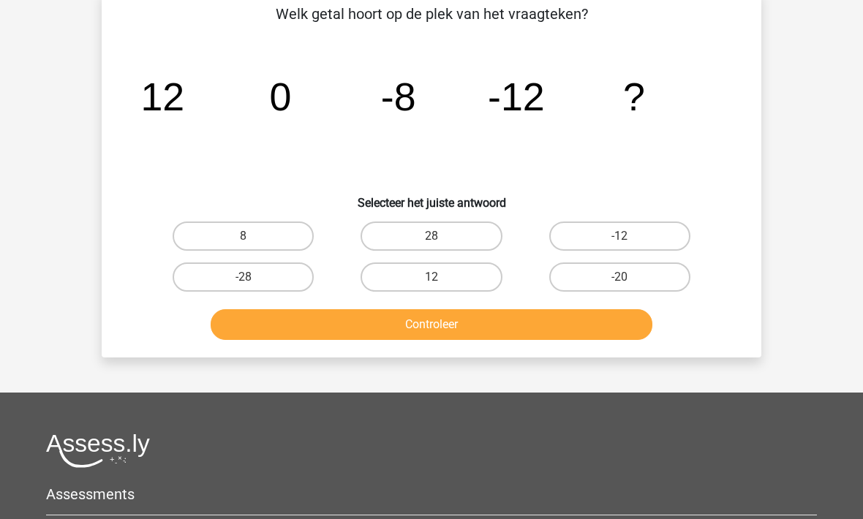
scroll to position [77, 0]
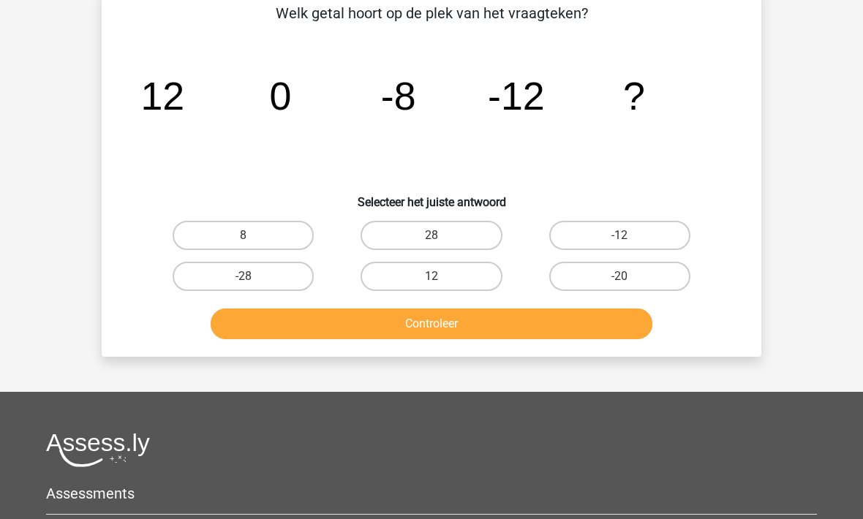
click at [579, 225] on label "-12" at bounding box center [619, 235] width 141 height 29
click at [620, 236] on input "-12" at bounding box center [625, 241] width 10 height 10
radio input "true"
click at [445, 318] on button "Controleer" at bounding box center [432, 324] width 443 height 31
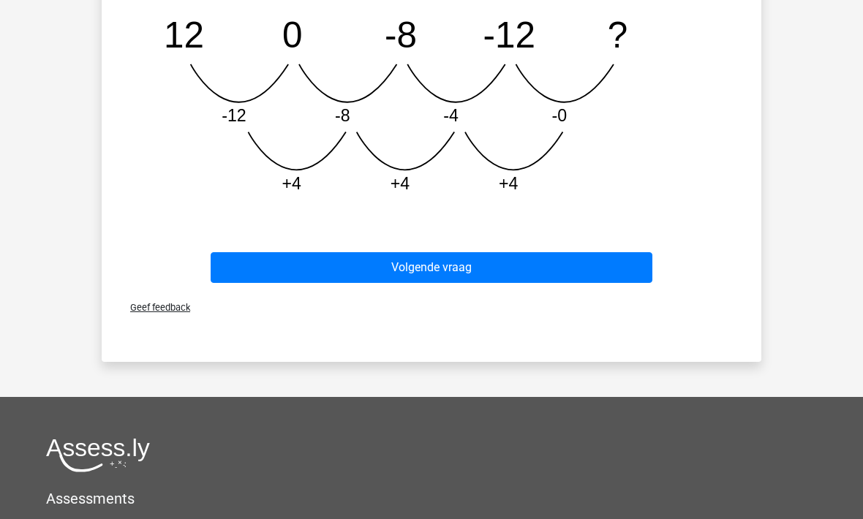
click at [293, 264] on button "Volgende vraag" at bounding box center [432, 268] width 443 height 31
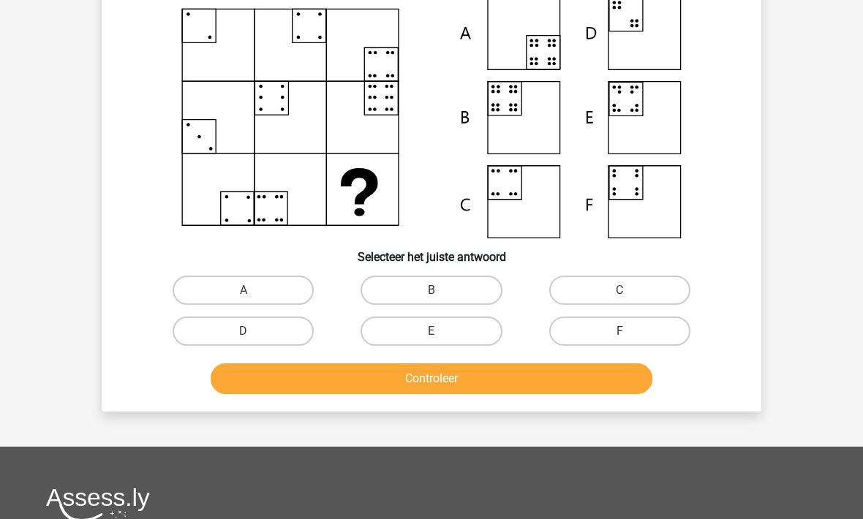
scroll to position [0, 0]
